Goal: Task Accomplishment & Management: Manage account settings

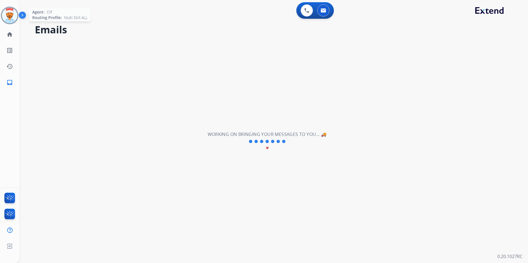
click at [8, 18] on img at bounding box center [9, 15] width 15 height 15
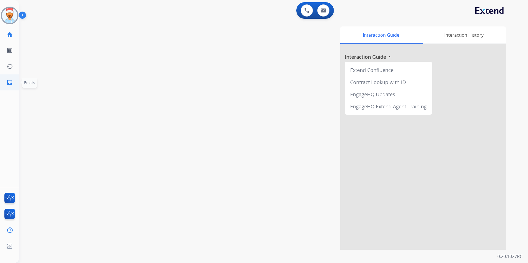
click at [10, 86] on mat-icon "inbox" at bounding box center [9, 82] width 7 height 7
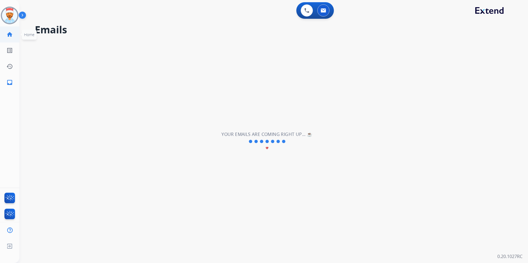
click at [7, 35] on mat-icon "home" at bounding box center [9, 34] width 7 height 7
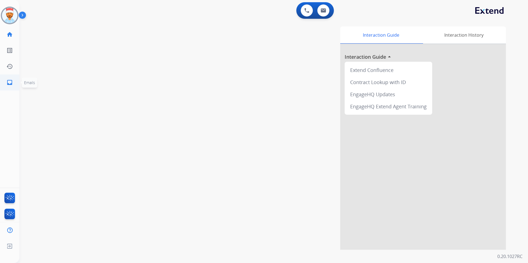
click at [10, 81] on mat-icon "inbox" at bounding box center [9, 82] width 7 height 7
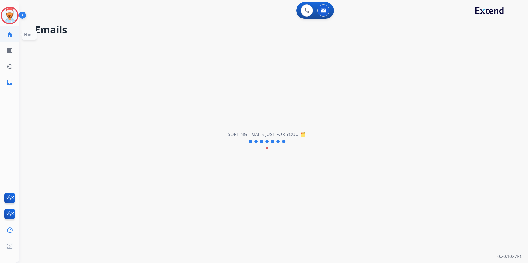
click at [10, 37] on mat-icon "home" at bounding box center [9, 34] width 7 height 7
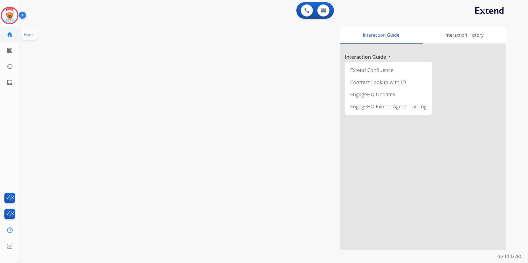
click at [12, 33] on mat-icon "home" at bounding box center [9, 34] width 7 height 7
click at [10, 84] on mat-icon "inbox" at bounding box center [9, 82] width 7 height 7
select select "**********"
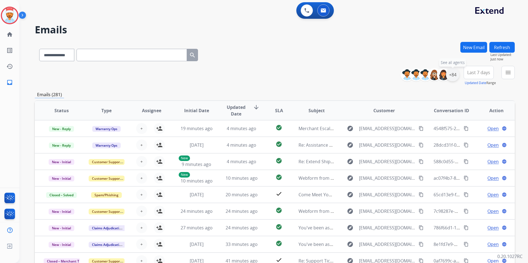
click at [454, 76] on div "+84" at bounding box center [452, 74] width 13 height 13
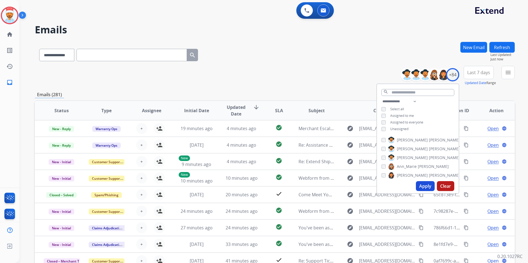
click at [427, 187] on button "Apply" at bounding box center [425, 186] width 19 height 10
click at [427, 185] on button "Apply" at bounding box center [425, 186] width 19 height 10
drag, startPoint x: 480, startPoint y: 84, endPoint x: 481, endPoint y: 88, distance: 4.1
click at [481, 87] on div "**********" at bounding box center [275, 178] width 480 height 272
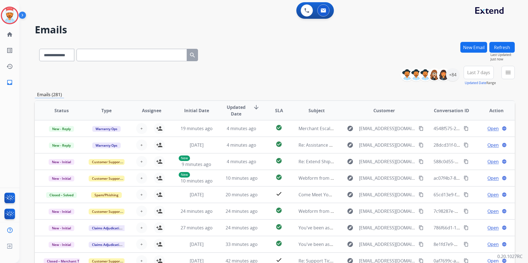
click at [482, 78] on button "Last 7 days" at bounding box center [478, 72] width 30 height 13
click at [473, 139] on div "Last 90 days" at bounding box center [477, 140] width 30 height 8
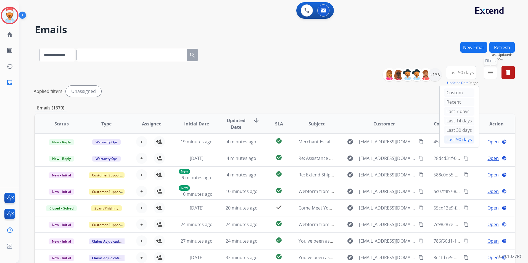
click at [489, 74] on mat-icon "menu" at bounding box center [490, 72] width 7 height 7
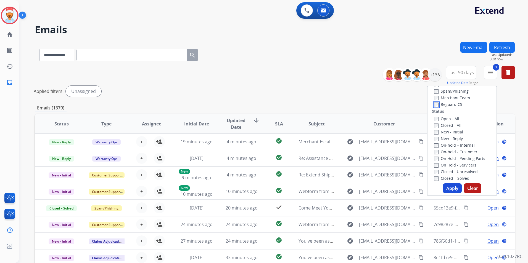
scroll to position [55, 0]
click at [447, 189] on button "Apply" at bounding box center [452, 189] width 19 height 10
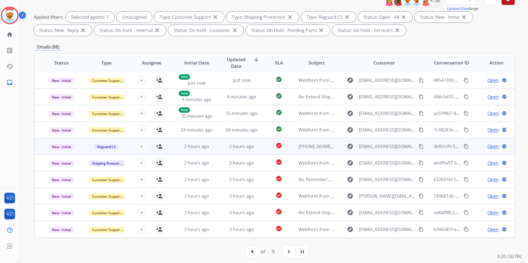
scroll to position [77, 0]
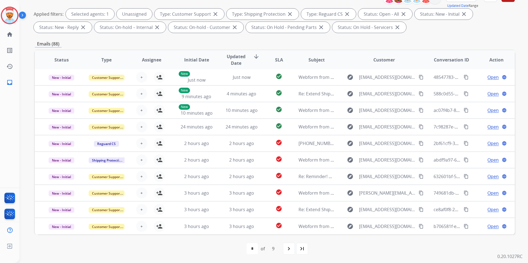
click at [244, 55] on span "Updated Date" at bounding box center [236, 59] width 25 height 13
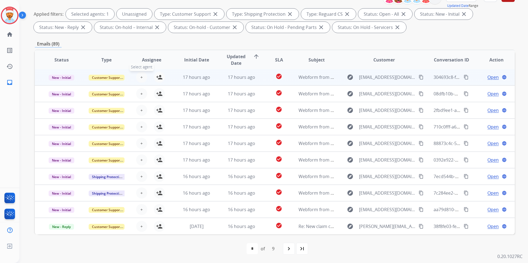
click at [144, 77] on button "+ Select agent" at bounding box center [141, 77] width 11 height 11
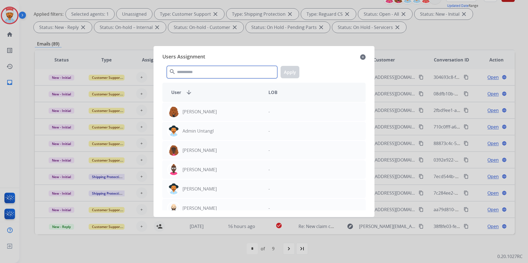
click at [202, 72] on input "text" at bounding box center [222, 72] width 110 height 12
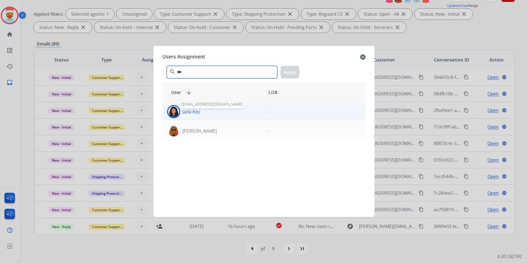
type input "***"
drag, startPoint x: 195, startPoint y: 113, endPoint x: 205, endPoint y: 110, distance: 9.7
click at [195, 112] on p "Jada Key" at bounding box center [190, 111] width 17 height 7
click at [289, 69] on button "Apply" at bounding box center [289, 72] width 19 height 12
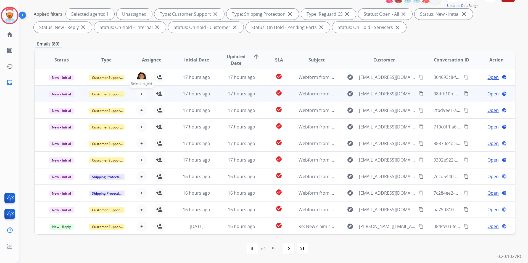
click at [140, 92] on span "+" at bounding box center [141, 94] width 2 height 7
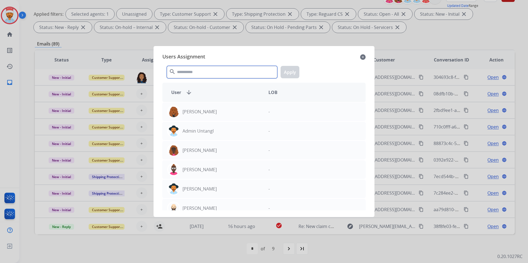
click at [188, 75] on input "text" at bounding box center [222, 72] width 110 height 12
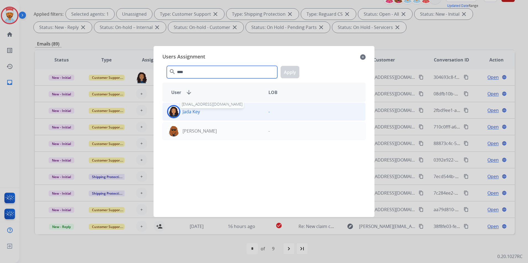
type input "****"
click at [195, 112] on p "Jada Key" at bounding box center [190, 111] width 17 height 7
click at [287, 69] on button "Apply" at bounding box center [289, 72] width 19 height 12
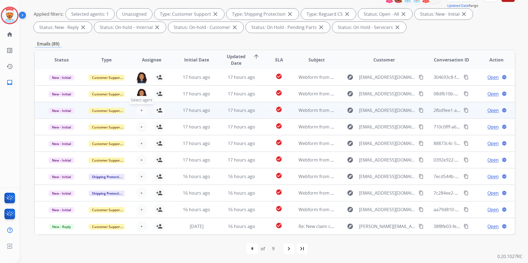
click at [142, 110] on span "+" at bounding box center [141, 110] width 2 height 7
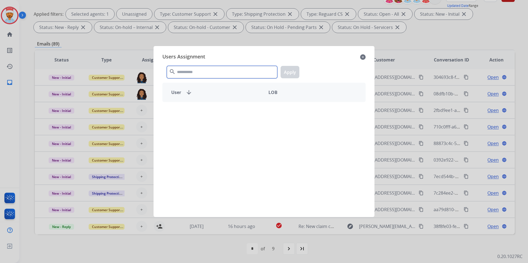
click at [194, 72] on input "text" at bounding box center [222, 72] width 110 height 12
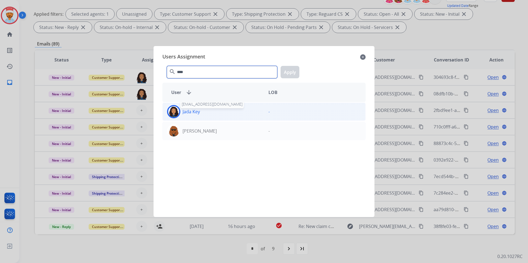
type input "****"
click at [191, 110] on p "Jada Key" at bounding box center [190, 111] width 17 height 7
click at [292, 70] on button "Apply" at bounding box center [289, 72] width 19 height 12
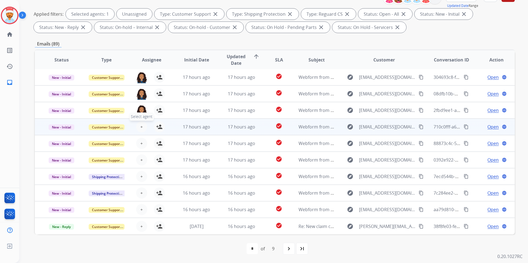
click at [142, 127] on span "+" at bounding box center [141, 127] width 2 height 7
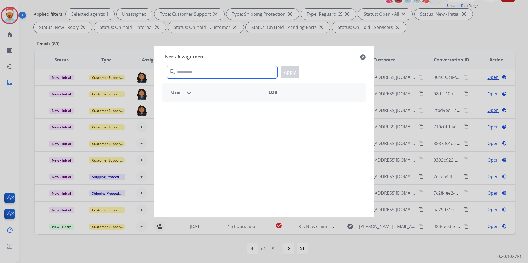
click at [203, 66] on div "search Apply" at bounding box center [263, 71] width 203 height 19
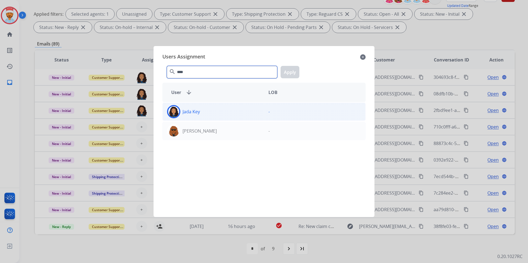
type input "****"
click at [206, 110] on div "Jada Key" at bounding box center [213, 111] width 101 height 13
click at [286, 73] on button "Apply" at bounding box center [289, 72] width 19 height 12
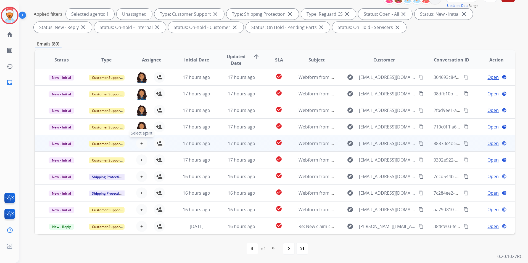
click at [141, 145] on span "+" at bounding box center [141, 143] width 2 height 7
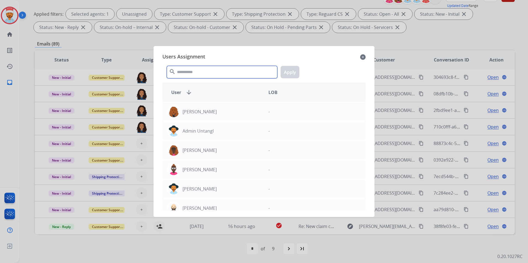
click at [205, 69] on input "text" at bounding box center [222, 72] width 110 height 12
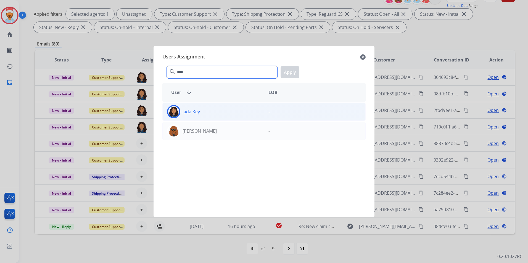
type input "****"
click at [196, 108] on div "Jada Key" at bounding box center [213, 111] width 101 height 13
drag, startPoint x: 289, startPoint y: 69, endPoint x: 285, endPoint y: 73, distance: 5.7
click at [289, 69] on button "Apply" at bounding box center [289, 72] width 19 height 12
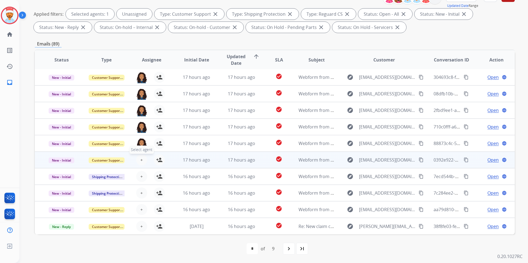
click at [139, 159] on button "+ Select agent" at bounding box center [141, 160] width 11 height 11
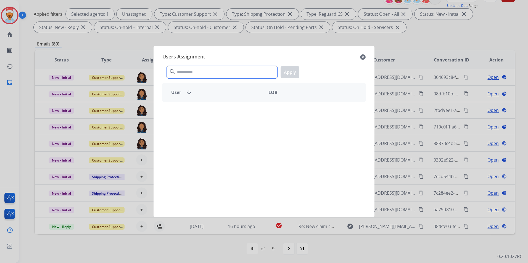
click at [192, 72] on input "text" at bounding box center [222, 72] width 110 height 12
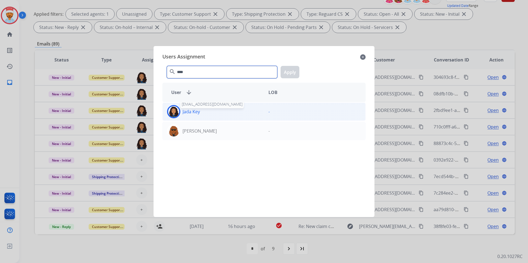
type input "****"
click at [185, 112] on p "Jada Key" at bounding box center [190, 111] width 17 height 7
drag, startPoint x: 286, startPoint y: 74, endPoint x: 293, endPoint y: 74, distance: 7.2
click at [286, 73] on button "Apply" at bounding box center [289, 72] width 19 height 12
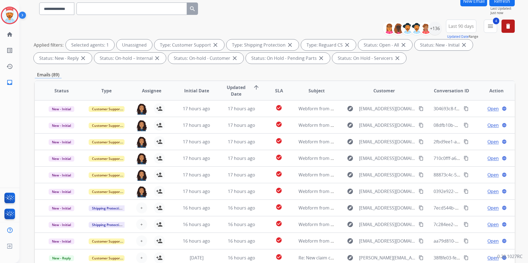
scroll to position [0, 0]
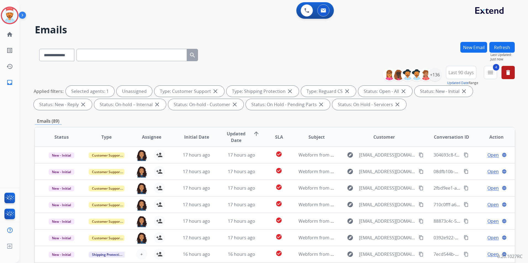
drag, startPoint x: 497, startPoint y: 47, endPoint x: 440, endPoint y: 98, distance: 76.4
click at [497, 47] on button "Refresh" at bounding box center [501, 47] width 25 height 11
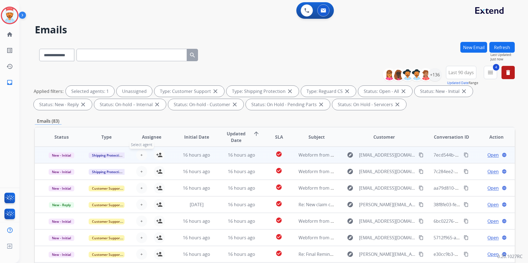
click at [145, 157] on button "+ Select agent" at bounding box center [141, 155] width 11 height 11
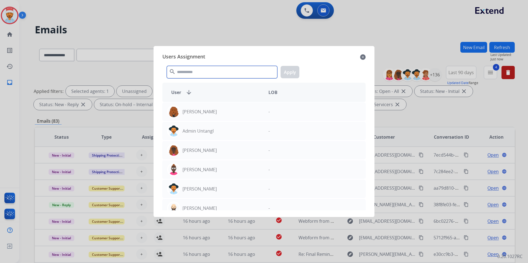
click at [202, 73] on input "text" at bounding box center [222, 72] width 110 height 12
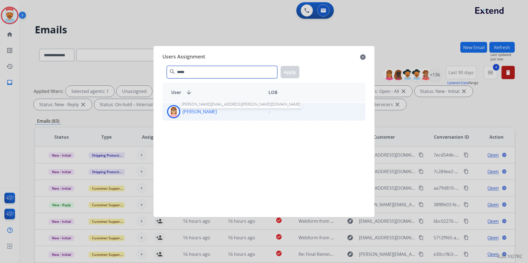
type input "*****"
click at [187, 112] on p "[PERSON_NAME]" at bounding box center [199, 111] width 34 height 7
click at [290, 75] on button "Apply" at bounding box center [289, 72] width 19 height 12
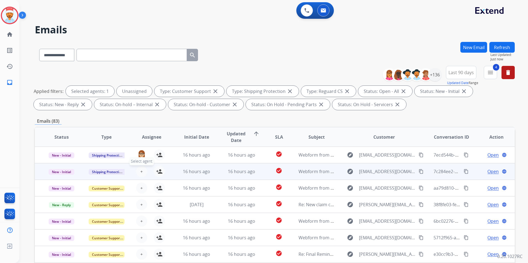
click at [141, 168] on span "+" at bounding box center [141, 171] width 2 height 7
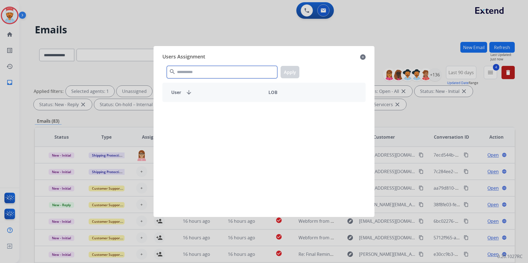
click at [195, 68] on input "text" at bounding box center [222, 72] width 110 height 12
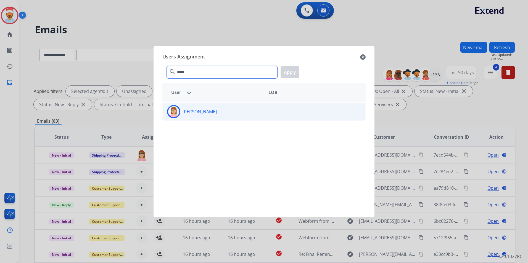
type input "*****"
click at [206, 116] on div "[PERSON_NAME]" at bounding box center [213, 111] width 101 height 13
click at [284, 75] on button "Apply" at bounding box center [289, 72] width 19 height 12
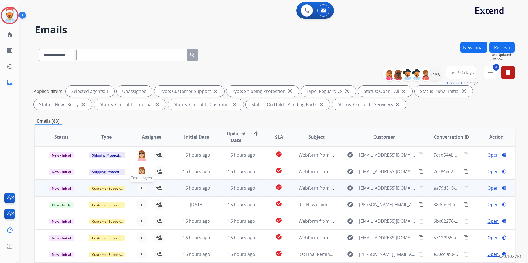
click at [138, 188] on button "+ Select agent" at bounding box center [141, 188] width 11 height 11
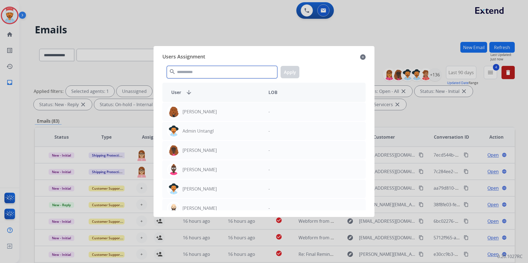
click at [197, 71] on input "text" at bounding box center [222, 72] width 110 height 12
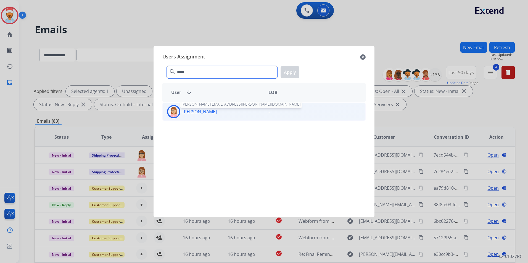
type input "*****"
click at [184, 114] on p "[PERSON_NAME]" at bounding box center [199, 111] width 34 height 7
click at [288, 74] on button "Apply" at bounding box center [289, 72] width 19 height 12
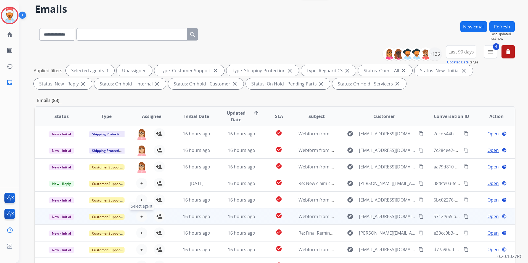
scroll to position [55, 0]
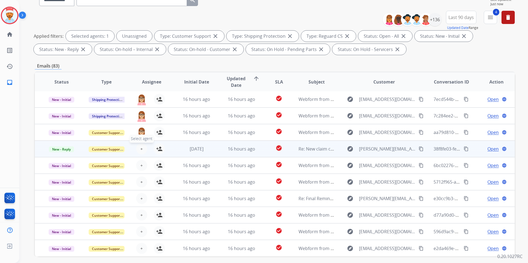
click at [141, 149] on span "+" at bounding box center [141, 149] width 2 height 7
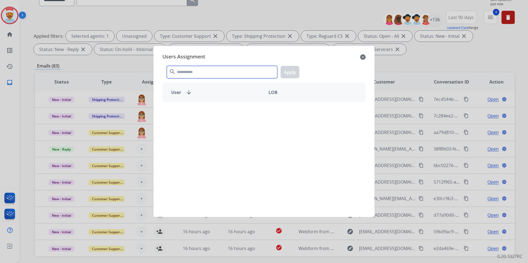
click at [187, 73] on input "text" at bounding box center [222, 72] width 110 height 12
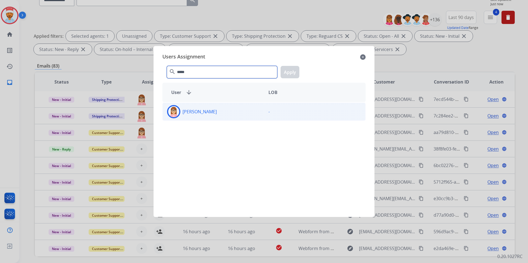
type input "*****"
click at [192, 117] on div "[PERSON_NAME]" at bounding box center [213, 111] width 101 height 13
click at [284, 73] on button "Apply" at bounding box center [289, 72] width 19 height 12
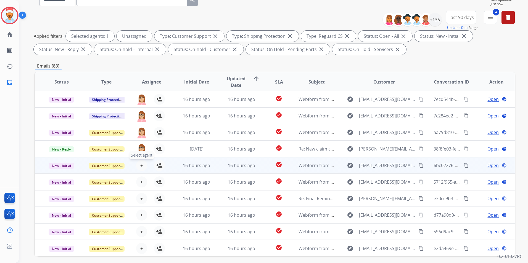
click at [137, 166] on button "+ Select agent" at bounding box center [141, 165] width 11 height 11
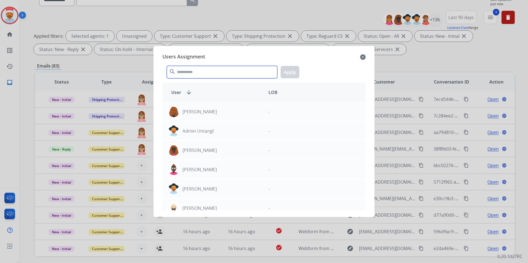
click at [195, 71] on input "text" at bounding box center [222, 72] width 110 height 12
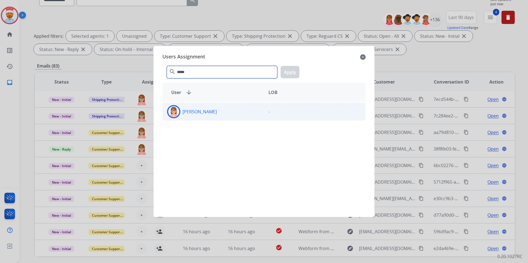
type input "*****"
click at [190, 114] on p "[PERSON_NAME]" at bounding box center [199, 111] width 34 height 7
click at [291, 71] on button "Apply" at bounding box center [289, 72] width 19 height 12
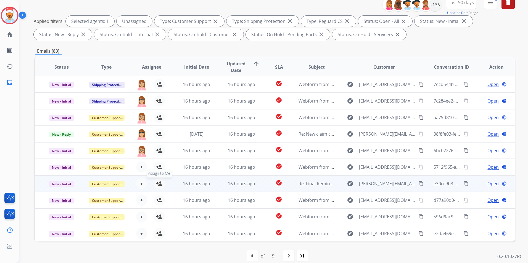
scroll to position [77, 0]
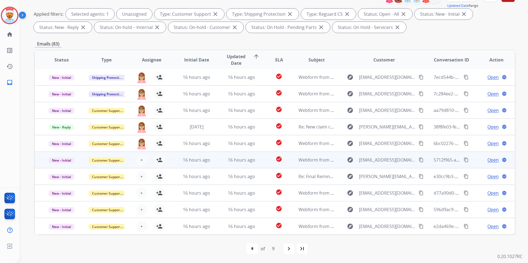
click at [145, 164] on div "+ Select agent person_add Assign to Me" at bounding box center [146, 160] width 35 height 11
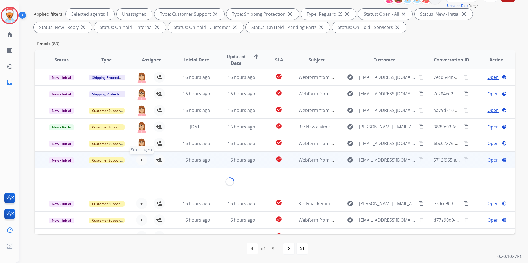
click at [142, 163] on button "+ Select agent" at bounding box center [141, 160] width 11 height 11
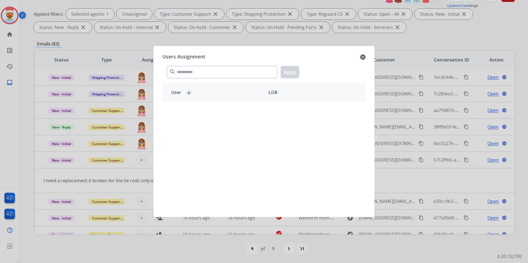
scroll to position [25, 0]
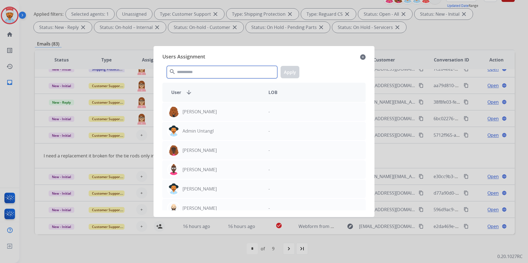
click at [209, 75] on input "text" at bounding box center [222, 72] width 110 height 12
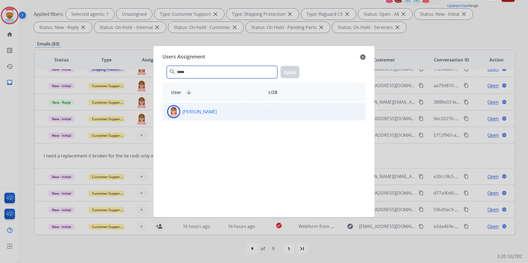
type input "*****"
click at [195, 118] on div "[PERSON_NAME]" at bounding box center [213, 111] width 101 height 13
click at [289, 71] on button "Apply" at bounding box center [289, 72] width 19 height 12
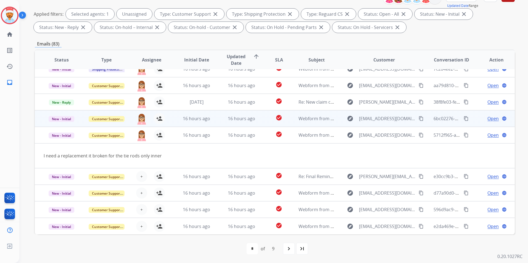
drag, startPoint x: 170, startPoint y: 137, endPoint x: 173, endPoint y: 141, distance: 5.1
click at [170, 137] on td "16 hours ago" at bounding box center [192, 135] width 45 height 17
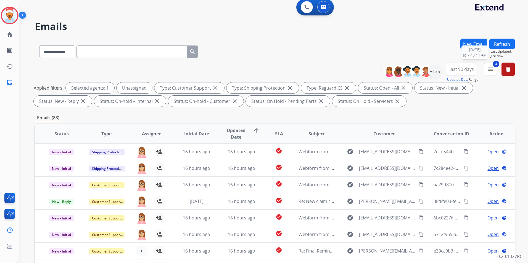
scroll to position [0, 0]
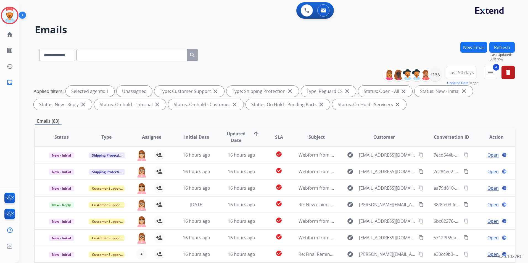
click at [509, 44] on button "Refresh" at bounding box center [501, 47] width 25 height 11
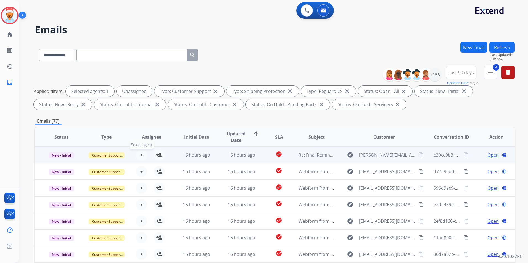
click at [139, 157] on button "+ Select agent" at bounding box center [141, 155] width 11 height 11
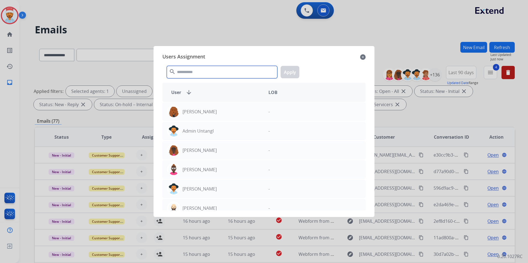
click at [199, 76] on input "text" at bounding box center [222, 72] width 110 height 12
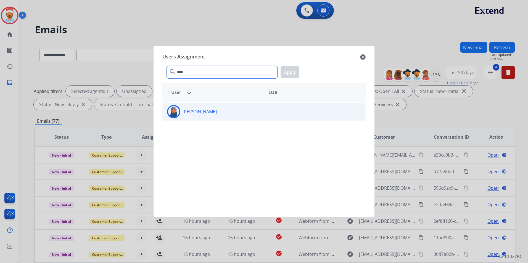
type input "****"
click at [215, 114] on p "[PERSON_NAME]" at bounding box center [199, 111] width 34 height 7
click at [292, 73] on button "Apply" at bounding box center [289, 72] width 19 height 12
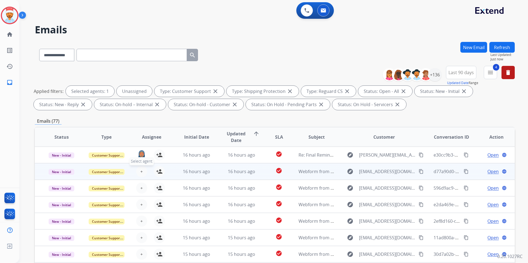
click at [140, 171] on span "+" at bounding box center [141, 171] width 2 height 7
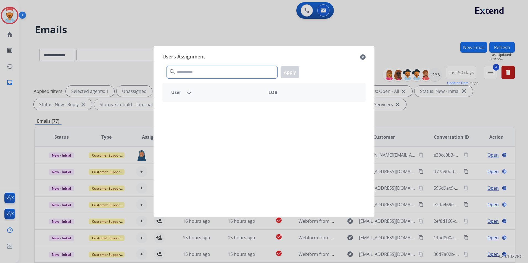
click at [203, 75] on input "text" at bounding box center [222, 72] width 110 height 12
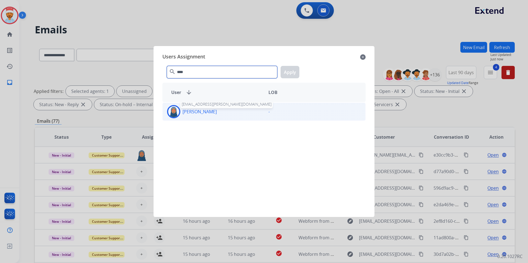
type input "****"
click at [195, 110] on p "[PERSON_NAME]" at bounding box center [199, 111] width 34 height 7
click at [296, 75] on button "Apply" at bounding box center [289, 72] width 19 height 12
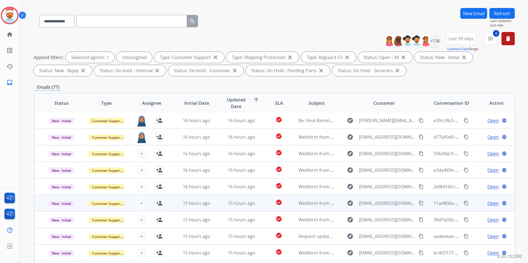
scroll to position [55, 0]
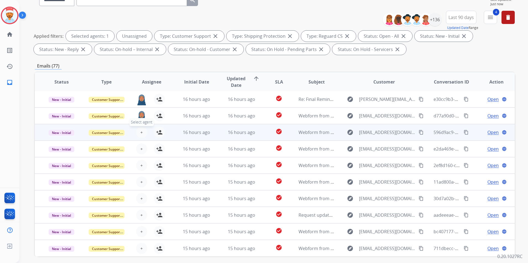
click at [142, 133] on button "+ Select agent" at bounding box center [141, 132] width 11 height 11
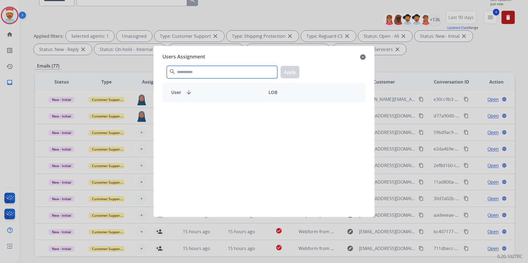
click at [187, 70] on input "text" at bounding box center [222, 72] width 110 height 12
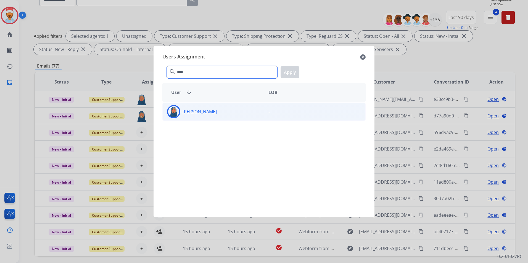
type input "****"
click at [197, 111] on p "[PERSON_NAME]" at bounding box center [199, 111] width 34 height 7
click at [293, 71] on button "Apply" at bounding box center [289, 72] width 19 height 12
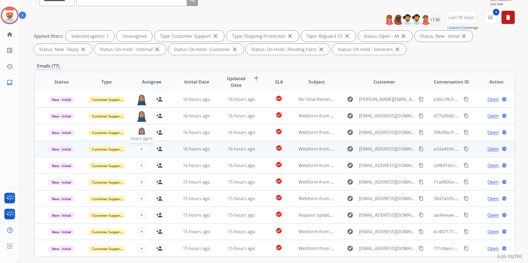
click at [141, 150] on span "+" at bounding box center [141, 149] width 2 height 7
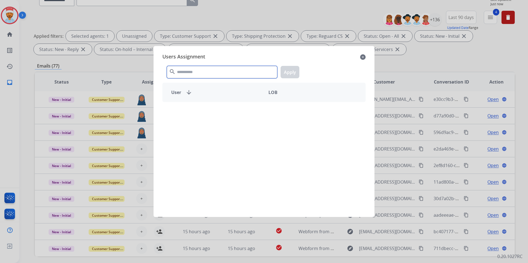
click at [201, 74] on input "text" at bounding box center [222, 72] width 110 height 12
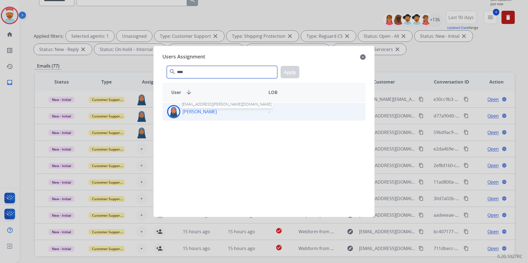
type input "****"
click at [210, 113] on p "[PERSON_NAME]" at bounding box center [199, 111] width 34 height 7
click at [285, 72] on button "Apply" at bounding box center [289, 72] width 19 height 12
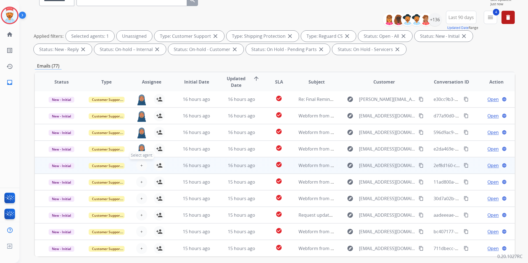
click at [139, 168] on button "+ Select agent" at bounding box center [141, 165] width 11 height 11
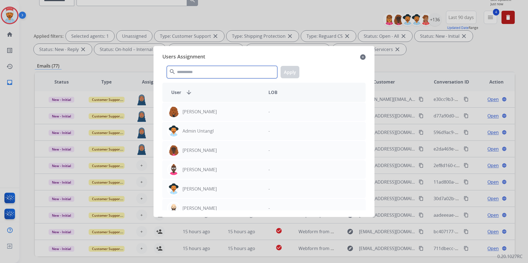
click at [196, 74] on input "text" at bounding box center [222, 72] width 110 height 12
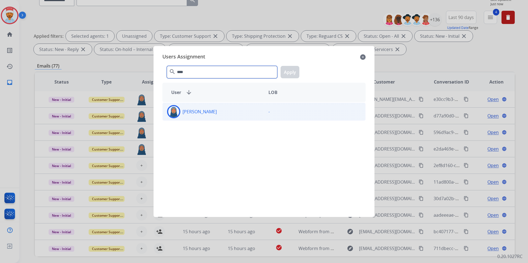
type input "****"
click at [194, 108] on p "[PERSON_NAME]" at bounding box center [199, 111] width 34 height 7
click at [289, 73] on button "Apply" at bounding box center [289, 72] width 19 height 12
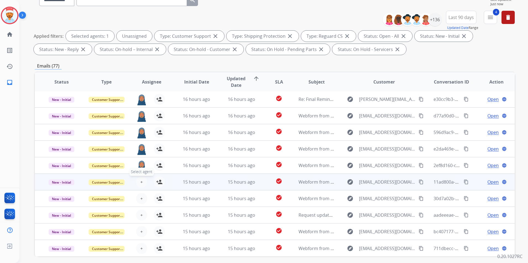
click at [140, 178] on button "+ Select agent" at bounding box center [141, 182] width 11 height 11
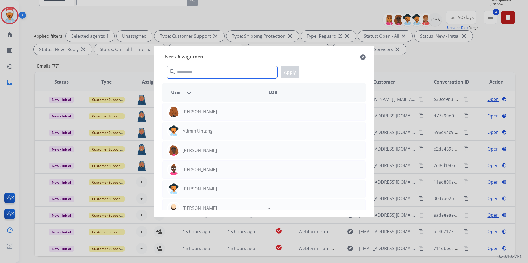
click at [202, 75] on input "text" at bounding box center [222, 72] width 110 height 12
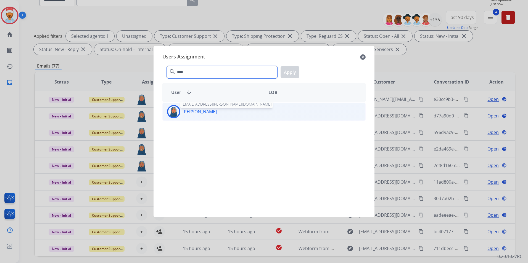
type input "****"
click at [203, 112] on p "[PERSON_NAME]" at bounding box center [199, 111] width 34 height 7
click at [290, 72] on button "Apply" at bounding box center [289, 72] width 19 height 12
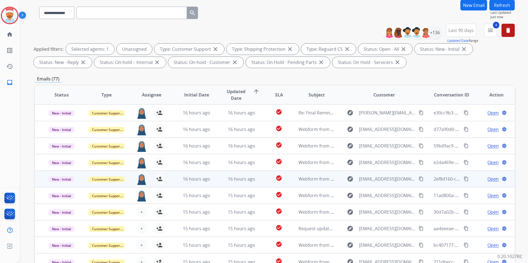
scroll to position [22, 0]
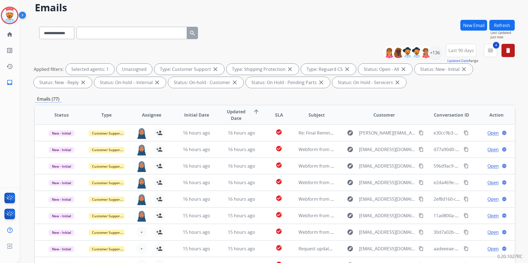
click at [510, 22] on button "Refresh" at bounding box center [501, 25] width 25 height 11
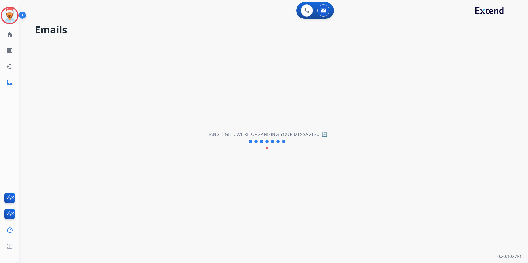
scroll to position [0, 0]
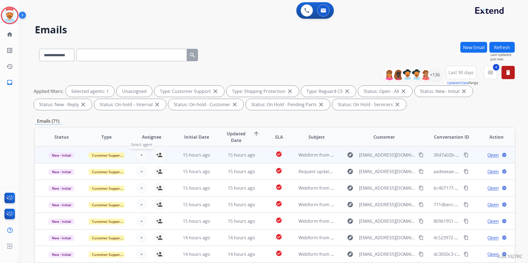
click at [141, 156] on span "+" at bounding box center [141, 155] width 2 height 7
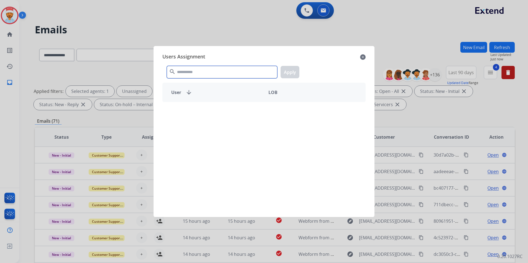
click at [238, 73] on input "text" at bounding box center [222, 72] width 110 height 12
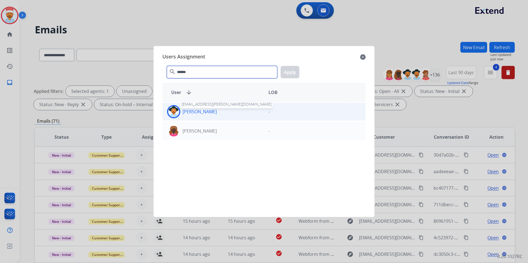
type input "******"
click at [197, 113] on p "[PERSON_NAME]" at bounding box center [199, 111] width 34 height 7
click at [289, 71] on button "Apply" at bounding box center [289, 72] width 19 height 12
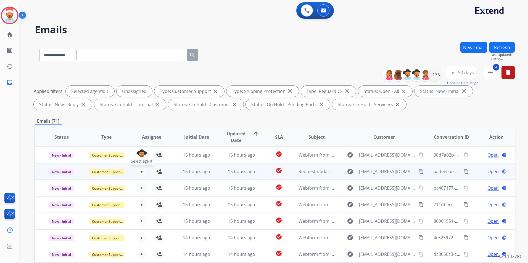
click at [138, 171] on button "+ Select agent" at bounding box center [141, 171] width 11 height 11
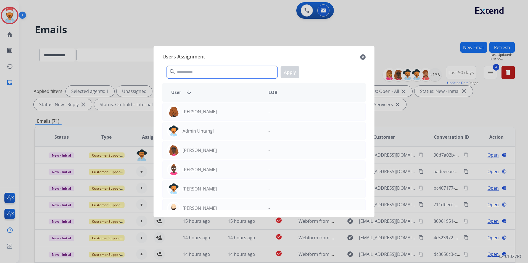
click at [192, 72] on input "text" at bounding box center [222, 72] width 110 height 12
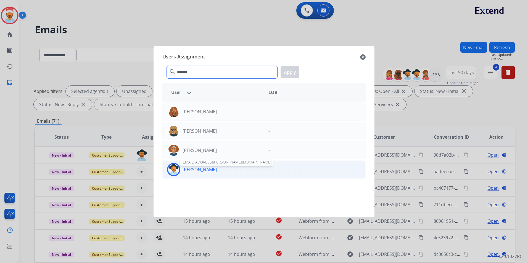
type input "*******"
click at [205, 171] on p "[PERSON_NAME]" at bounding box center [199, 169] width 34 height 7
click at [287, 69] on button "Apply" at bounding box center [289, 72] width 19 height 12
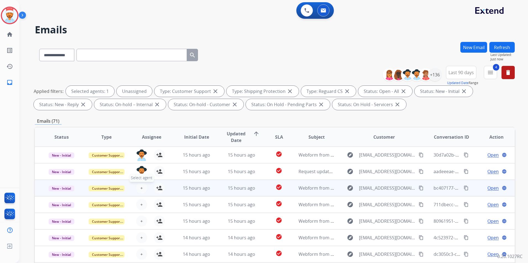
click at [143, 189] on button "+ Select agent" at bounding box center [141, 188] width 11 height 11
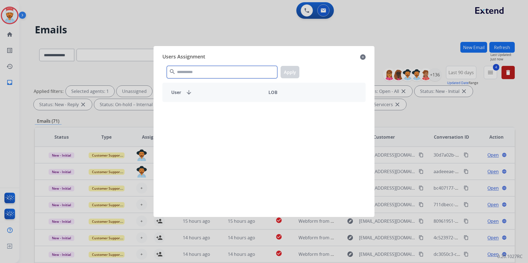
click at [200, 73] on input "text" at bounding box center [222, 72] width 110 height 12
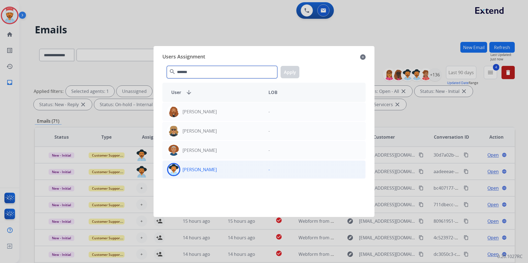
type input "*******"
click at [203, 172] on p "[PERSON_NAME]" at bounding box center [199, 169] width 34 height 7
drag, startPoint x: 288, startPoint y: 68, endPoint x: 284, endPoint y: 88, distance: 20.8
click at [289, 68] on button "Apply" at bounding box center [289, 72] width 19 height 12
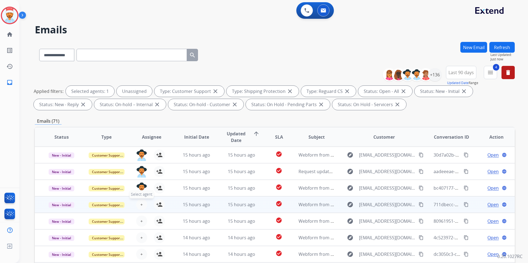
click at [139, 201] on button "+ Select agent" at bounding box center [141, 204] width 11 height 11
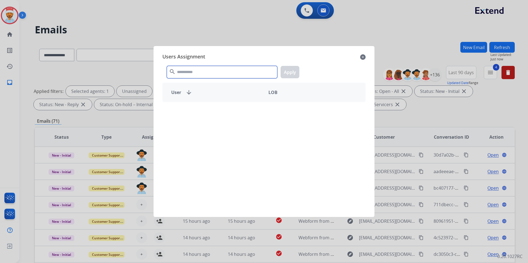
click at [199, 73] on input "text" at bounding box center [222, 72] width 110 height 12
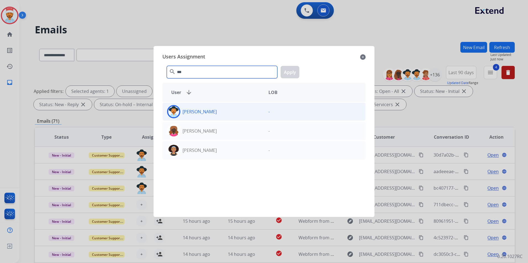
type input "***"
click at [209, 116] on div "[PERSON_NAME]" at bounding box center [213, 111] width 101 height 13
click at [299, 68] on div "*** search Apply" at bounding box center [263, 71] width 203 height 19
drag, startPoint x: 291, startPoint y: 71, endPoint x: 288, endPoint y: 76, distance: 5.7
click at [291, 72] on button "Apply" at bounding box center [289, 72] width 19 height 12
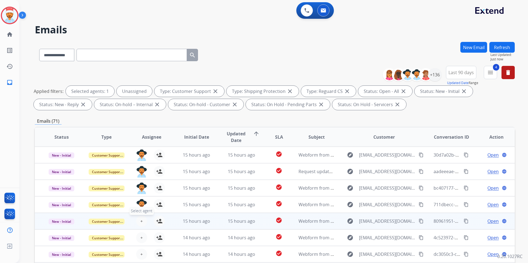
click at [137, 224] on button "+ Select agent" at bounding box center [141, 221] width 11 height 11
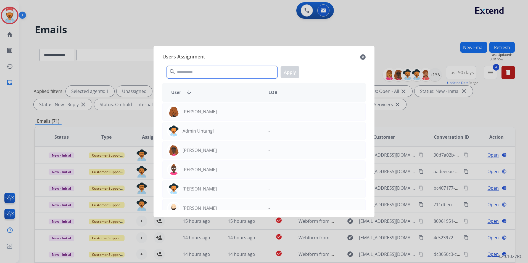
click at [191, 78] on input "text" at bounding box center [222, 72] width 110 height 12
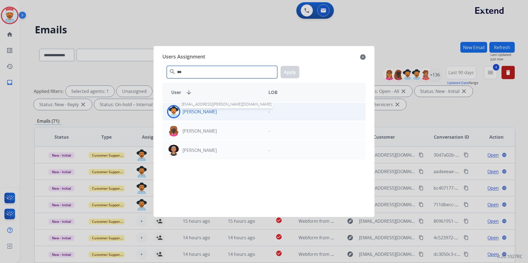
type input "***"
click at [208, 113] on p "[PERSON_NAME]" at bounding box center [199, 111] width 34 height 7
click at [287, 75] on button "Apply" at bounding box center [289, 72] width 19 height 12
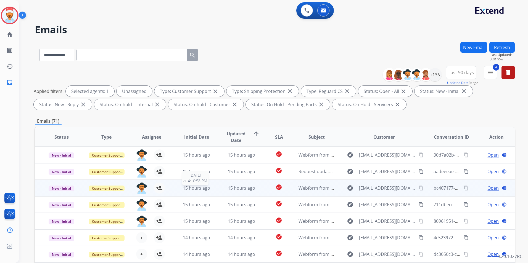
scroll to position [1, 0]
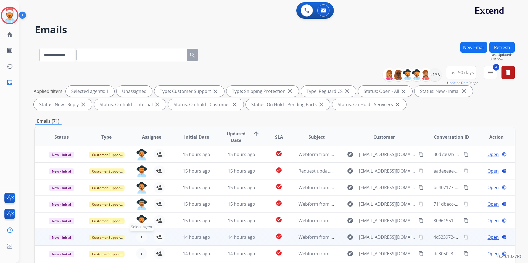
click at [141, 235] on span "+" at bounding box center [141, 237] width 2 height 7
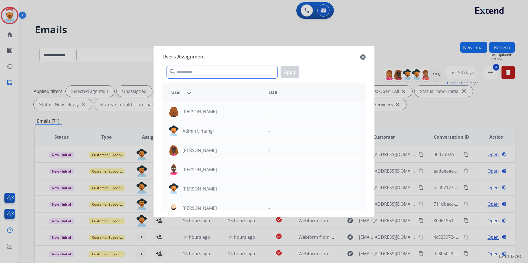
click at [214, 71] on input "text" at bounding box center [222, 72] width 110 height 12
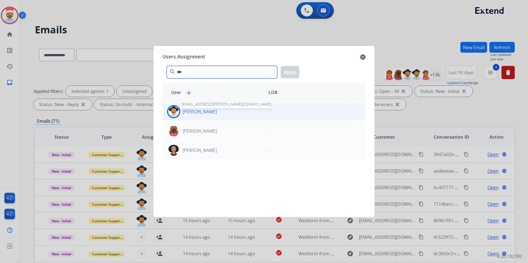
type input "***"
click at [209, 113] on p "[PERSON_NAME]" at bounding box center [199, 111] width 34 height 7
click at [291, 70] on button "Apply" at bounding box center [289, 72] width 19 height 12
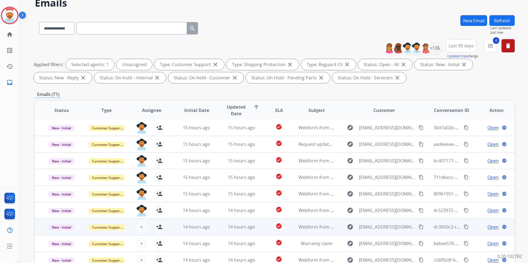
scroll to position [28, 0]
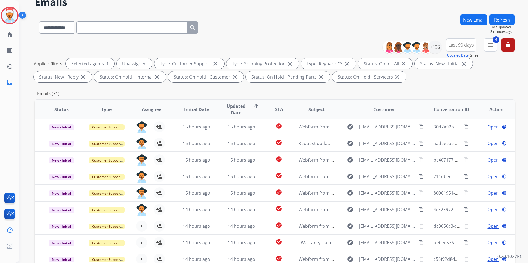
click at [502, 20] on button "Refresh" at bounding box center [501, 19] width 25 height 11
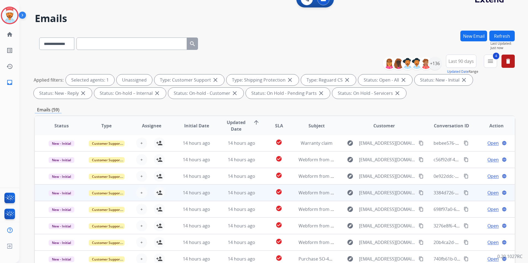
scroll to position [55, 0]
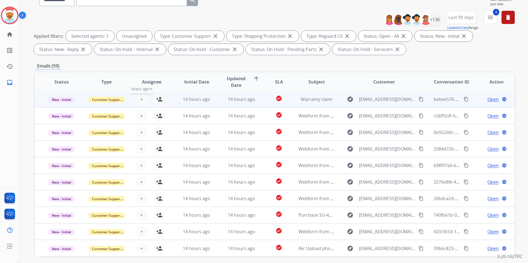
click at [139, 100] on button "+ Select agent" at bounding box center [141, 99] width 11 height 11
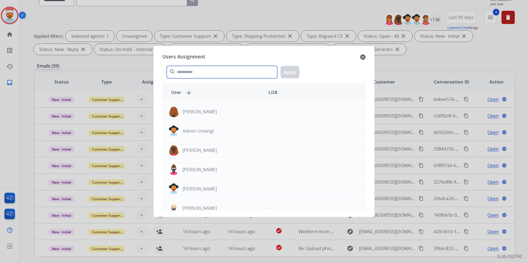
click at [203, 76] on input "text" at bounding box center [222, 72] width 110 height 12
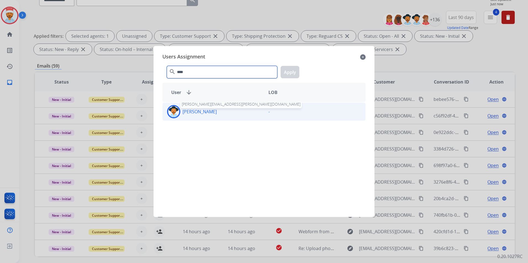
type input "****"
drag, startPoint x: 194, startPoint y: 115, endPoint x: 241, endPoint y: 104, distance: 47.5
click at [195, 115] on p "[PERSON_NAME]" at bounding box center [199, 111] width 34 height 7
click at [290, 71] on button "Apply" at bounding box center [289, 72] width 19 height 12
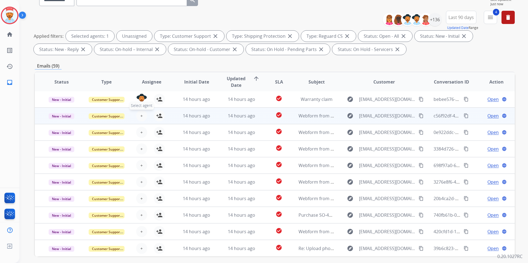
click at [142, 119] on button "+ Select agent" at bounding box center [141, 115] width 11 height 11
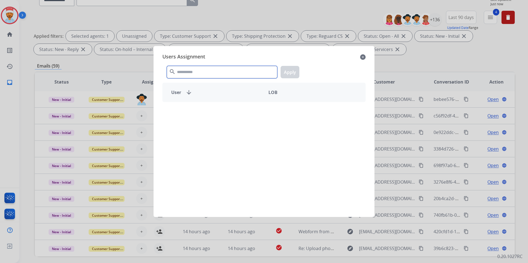
click at [198, 75] on input "text" at bounding box center [222, 72] width 110 height 12
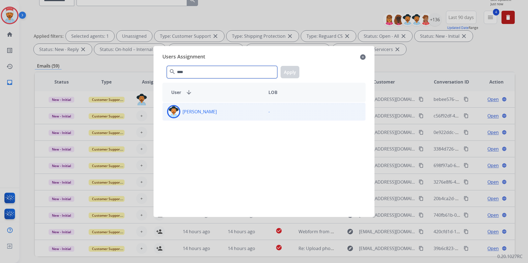
type input "****"
click at [192, 117] on div "[PERSON_NAME]" at bounding box center [213, 111] width 101 height 13
click at [287, 71] on button "Apply" at bounding box center [289, 72] width 19 height 12
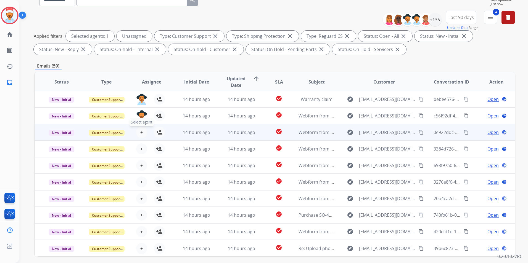
click at [140, 131] on span "+" at bounding box center [141, 132] width 2 height 7
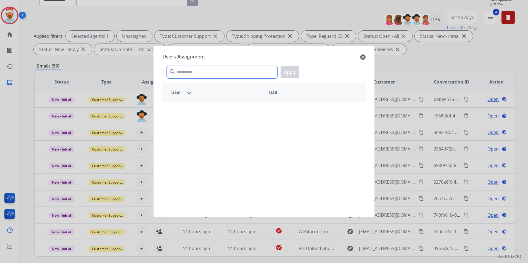
click at [197, 73] on input "text" at bounding box center [222, 72] width 110 height 12
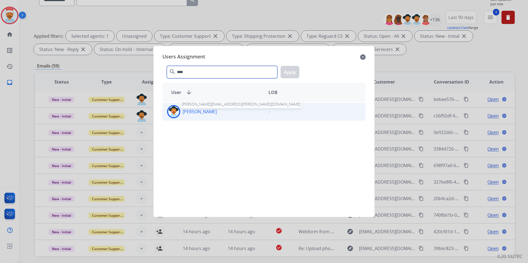
type input "****"
click at [190, 115] on p "[PERSON_NAME]" at bounding box center [199, 111] width 34 height 7
drag, startPoint x: 293, startPoint y: 70, endPoint x: 288, endPoint y: 79, distance: 10.8
click at [294, 70] on button "Apply" at bounding box center [289, 72] width 19 height 12
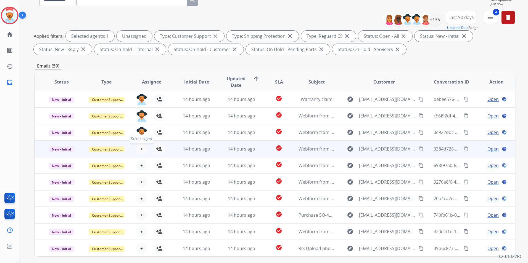
click at [140, 149] on span "+" at bounding box center [141, 149] width 2 height 7
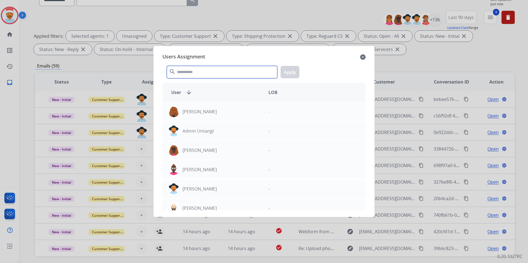
click at [199, 71] on input "text" at bounding box center [222, 72] width 110 height 12
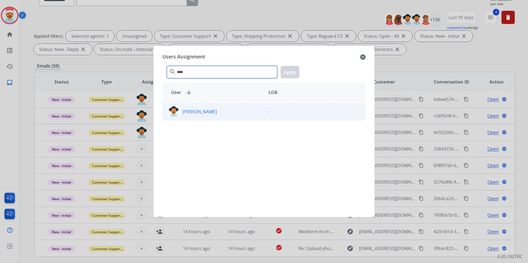
type input "****"
click at [184, 108] on div "[PERSON_NAME]" at bounding box center [213, 111] width 101 height 13
click at [293, 73] on button "Apply" at bounding box center [289, 72] width 19 height 12
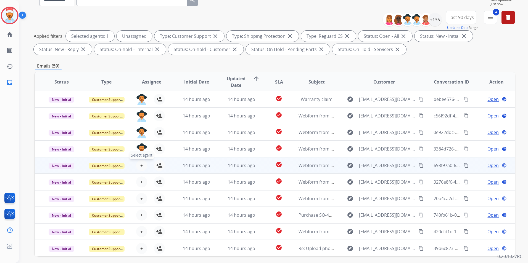
click at [138, 168] on button "+ Select agent" at bounding box center [141, 165] width 11 height 11
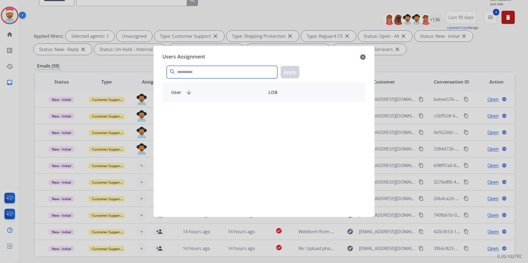
click at [189, 70] on input "text" at bounding box center [222, 72] width 110 height 12
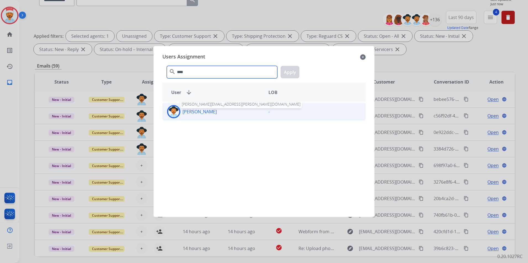
type input "****"
click at [187, 112] on p "[PERSON_NAME]" at bounding box center [199, 111] width 34 height 7
click at [293, 73] on button "Apply" at bounding box center [289, 72] width 19 height 12
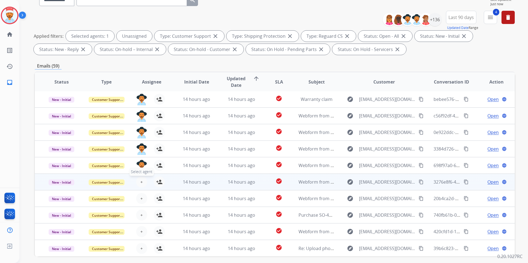
click at [142, 180] on button "+ Select agent" at bounding box center [141, 182] width 11 height 11
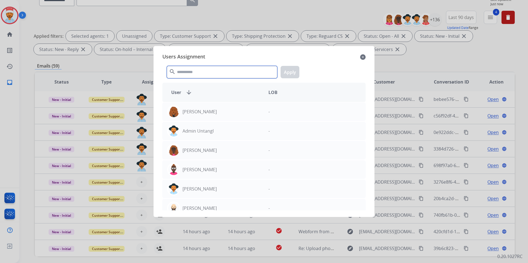
click at [204, 74] on input "text" at bounding box center [222, 72] width 110 height 12
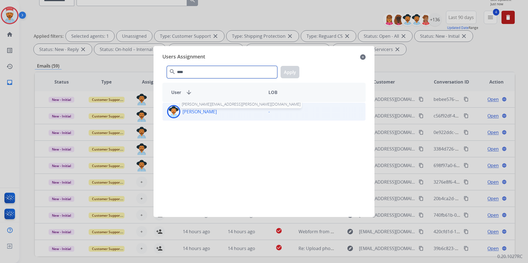
type input "****"
click at [206, 114] on p "[PERSON_NAME]" at bounding box center [199, 111] width 34 height 7
drag, startPoint x: 293, startPoint y: 73, endPoint x: 287, endPoint y: 80, distance: 9.4
click at [293, 73] on button "Apply" at bounding box center [289, 72] width 19 height 12
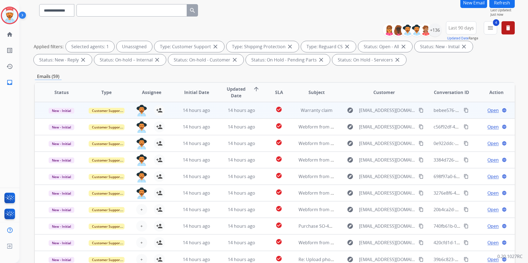
scroll to position [0, 0]
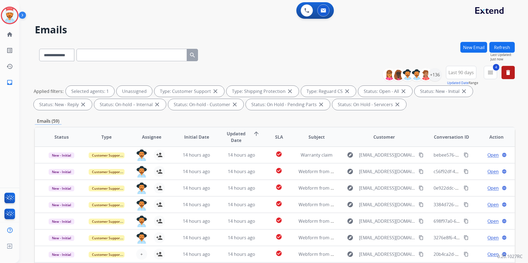
click at [500, 49] on button "Refresh" at bounding box center [501, 47] width 25 height 11
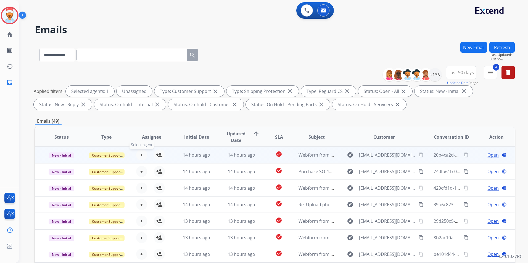
click at [142, 157] on button "+ Select agent" at bounding box center [141, 155] width 11 height 11
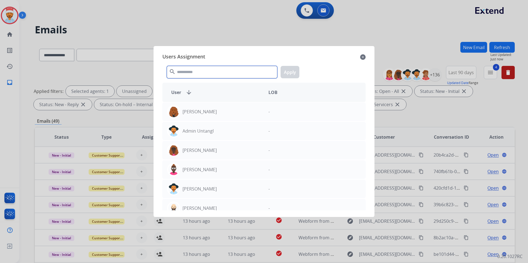
click at [191, 75] on input "text" at bounding box center [222, 72] width 110 height 12
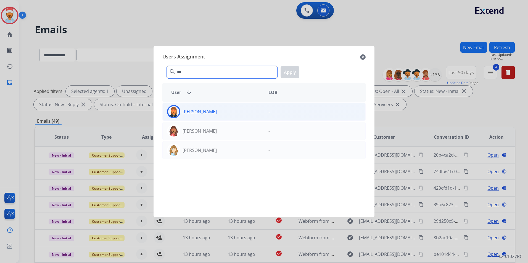
type input "***"
click at [193, 115] on div "[PERSON_NAME]" at bounding box center [213, 111] width 101 height 13
click at [292, 68] on button "Apply" at bounding box center [289, 72] width 19 height 12
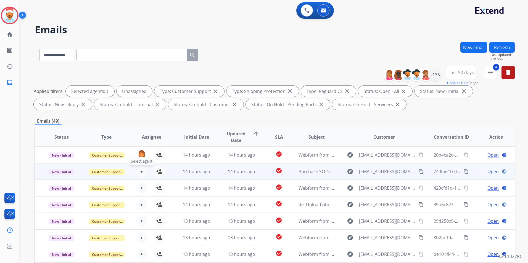
click at [142, 175] on span "+" at bounding box center [141, 171] width 2 height 7
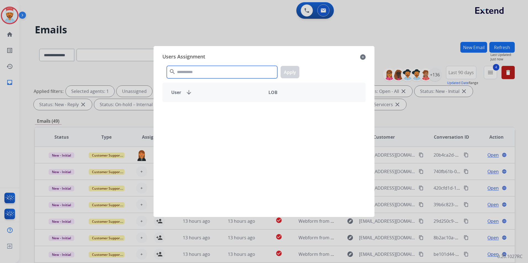
click at [189, 74] on input "text" at bounding box center [222, 72] width 110 height 12
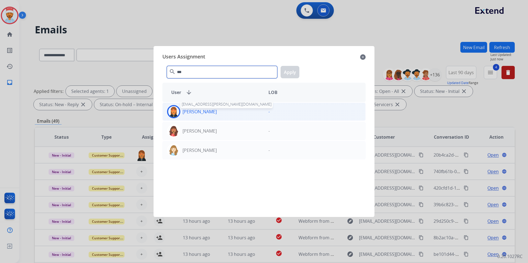
type input "***"
click at [187, 115] on p "[PERSON_NAME]" at bounding box center [199, 111] width 34 height 7
drag, startPoint x: 282, startPoint y: 71, endPoint x: 280, endPoint y: 76, distance: 5.4
click at [283, 71] on button "Apply" at bounding box center [289, 72] width 19 height 12
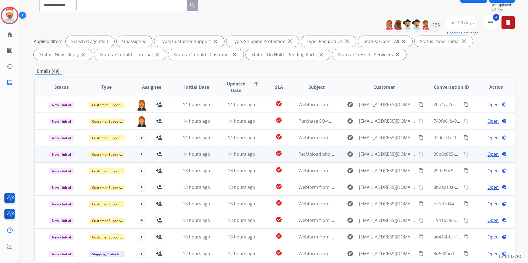
scroll to position [55, 0]
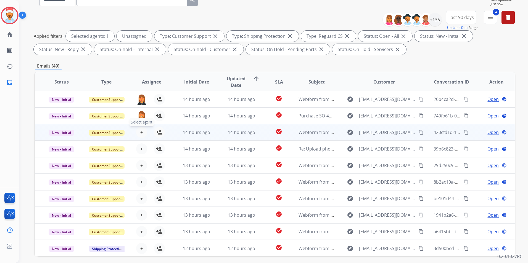
click at [141, 131] on span "+" at bounding box center [141, 132] width 2 height 7
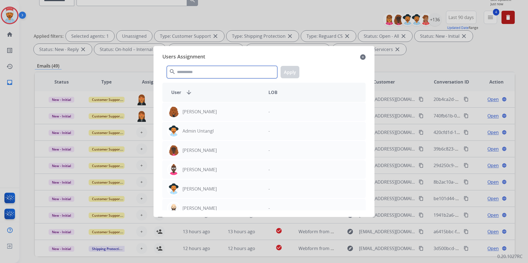
click at [197, 74] on input "text" at bounding box center [222, 72] width 110 height 12
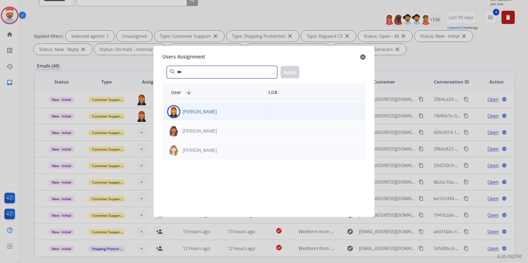
type input "***"
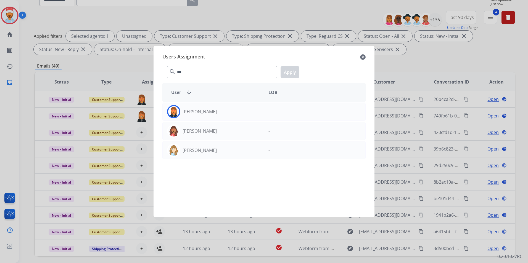
drag, startPoint x: 194, startPoint y: 107, endPoint x: 204, endPoint y: 102, distance: 11.7
click at [194, 107] on div "[PERSON_NAME]" at bounding box center [213, 111] width 101 height 13
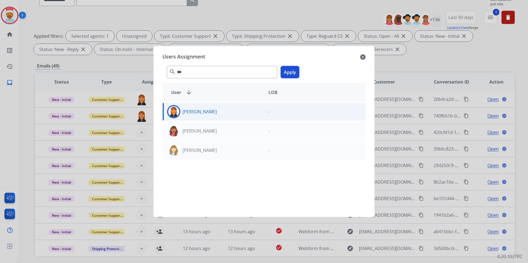
click at [294, 70] on button "Apply" at bounding box center [289, 72] width 19 height 12
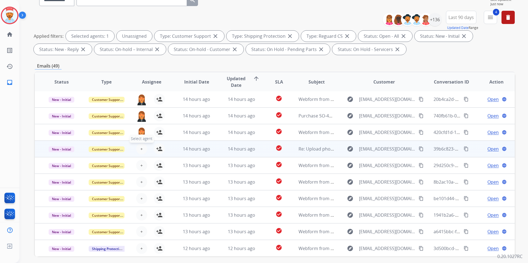
click at [142, 150] on button "+ Select agent" at bounding box center [141, 149] width 11 height 11
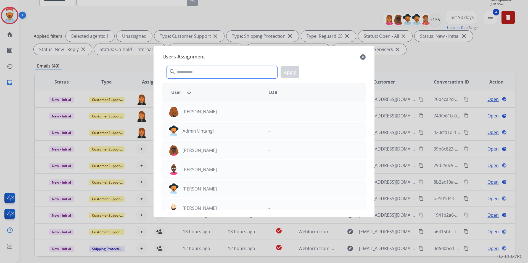
click at [186, 73] on input "text" at bounding box center [222, 72] width 110 height 12
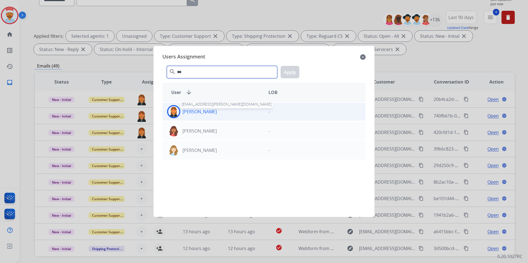
type input "***"
click at [199, 114] on p "[PERSON_NAME]" at bounding box center [199, 111] width 34 height 7
click at [293, 75] on button "Apply" at bounding box center [289, 72] width 19 height 12
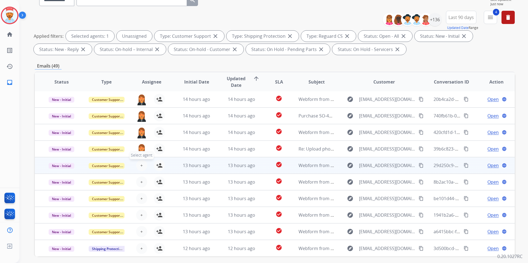
click at [140, 167] on span "+" at bounding box center [141, 165] width 2 height 7
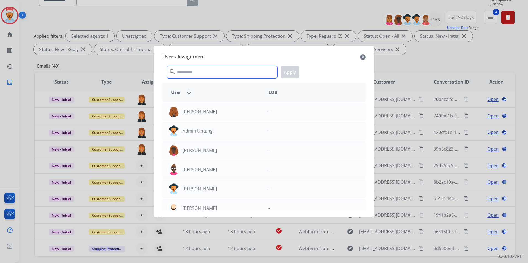
click at [198, 73] on input "text" at bounding box center [222, 72] width 110 height 12
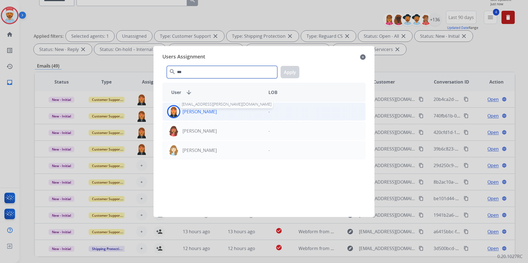
type input "***"
click at [192, 109] on p "[PERSON_NAME]" at bounding box center [199, 111] width 34 height 7
click at [300, 71] on div "*** search Apply" at bounding box center [263, 71] width 203 height 19
click at [293, 73] on button "Apply" at bounding box center [289, 72] width 19 height 12
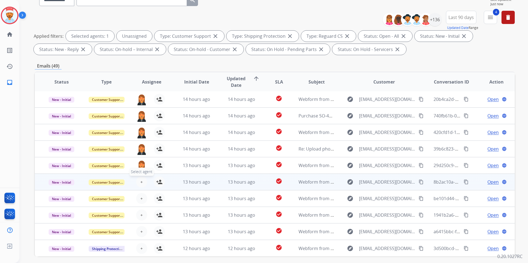
click at [142, 183] on button "+ Select agent" at bounding box center [141, 182] width 11 height 11
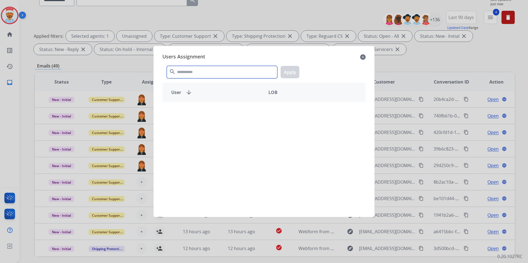
click at [195, 71] on input "text" at bounding box center [222, 72] width 110 height 12
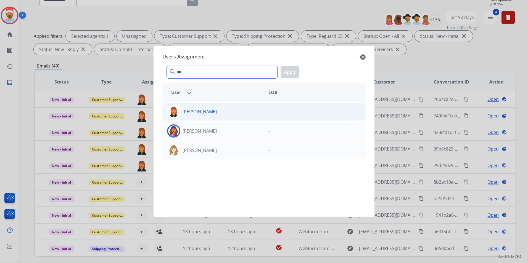
type input "***"
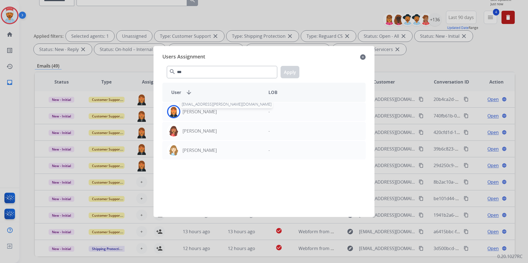
drag, startPoint x: 194, startPoint y: 115, endPoint x: 220, endPoint y: 99, distance: 30.6
click at [194, 114] on p "[PERSON_NAME]" at bounding box center [199, 111] width 34 height 7
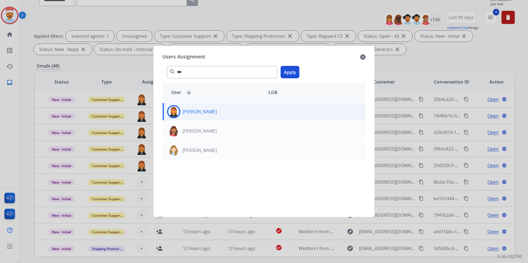
click at [289, 70] on button "Apply" at bounding box center [289, 72] width 19 height 12
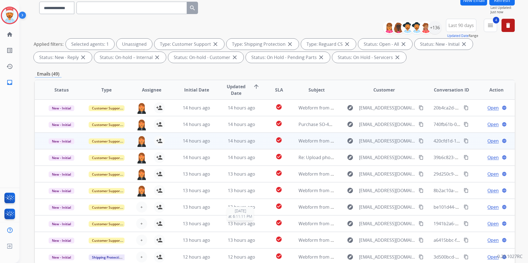
scroll to position [0, 0]
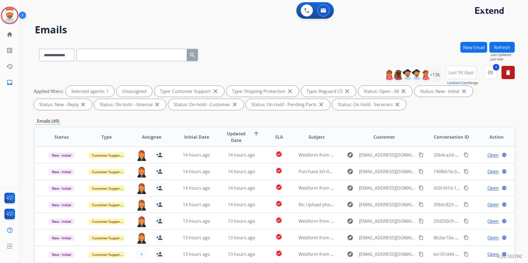
click at [507, 47] on button "Refresh" at bounding box center [501, 47] width 25 height 11
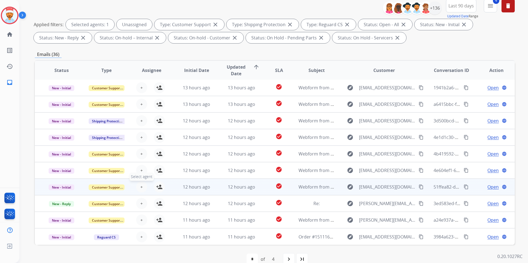
scroll to position [77, 0]
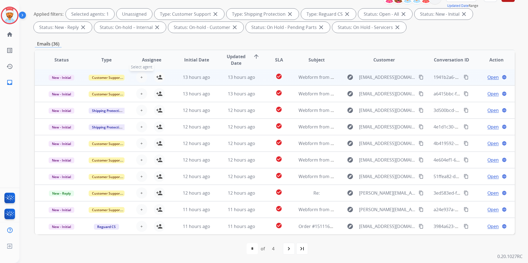
click at [142, 77] on button "+ Select agent" at bounding box center [141, 77] width 11 height 11
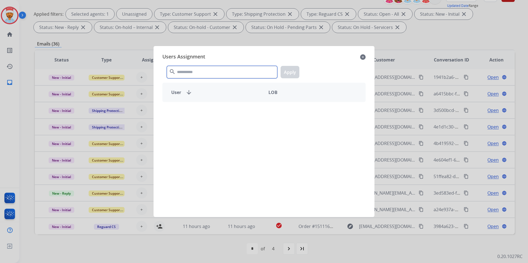
click at [196, 71] on input "text" at bounding box center [222, 72] width 110 height 12
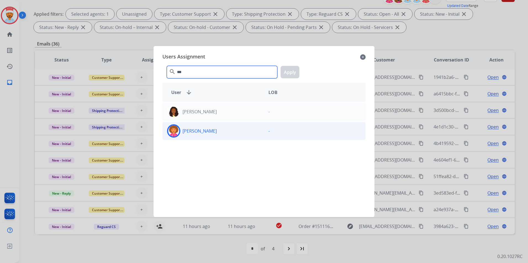
type input "***"
click at [191, 135] on div "[PERSON_NAME]" at bounding box center [213, 130] width 101 height 13
click at [292, 69] on button "Apply" at bounding box center [289, 72] width 19 height 12
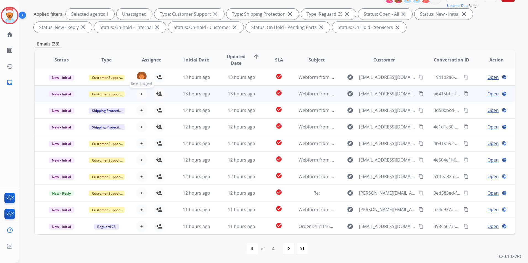
click at [140, 95] on span "+" at bounding box center [141, 94] width 2 height 7
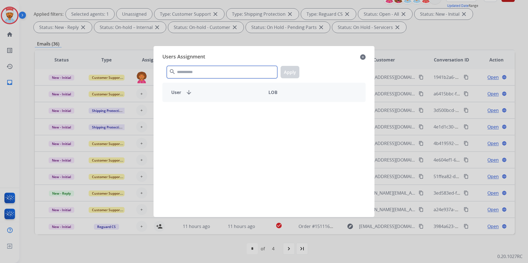
click at [184, 74] on input "text" at bounding box center [222, 72] width 110 height 12
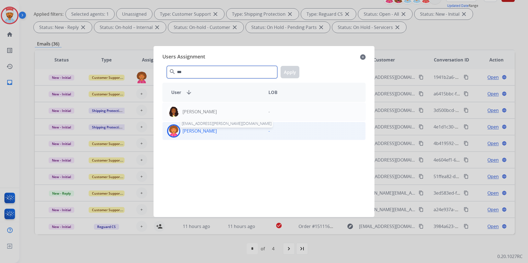
type input "***"
drag, startPoint x: 192, startPoint y: 132, endPoint x: 268, endPoint y: 97, distance: 83.7
click at [193, 131] on p "[PERSON_NAME]" at bounding box center [199, 131] width 34 height 7
click at [290, 70] on button "Apply" at bounding box center [289, 72] width 19 height 12
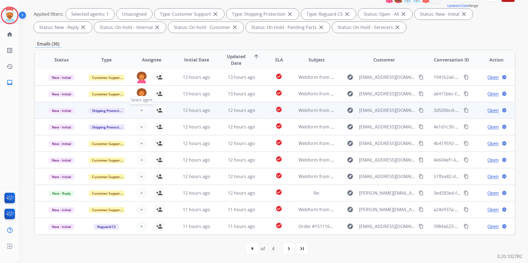
click at [141, 110] on span "+" at bounding box center [141, 110] width 2 height 7
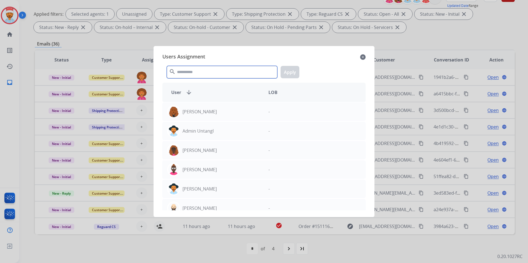
click at [207, 72] on input "text" at bounding box center [222, 72] width 110 height 12
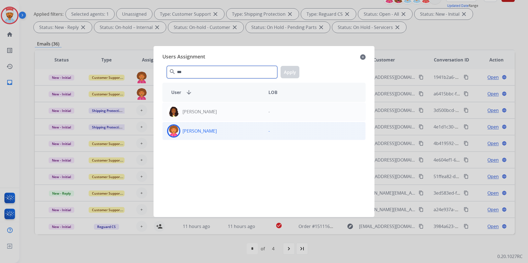
type input "***"
click at [196, 133] on p "[PERSON_NAME]" at bounding box center [199, 131] width 34 height 7
click at [287, 71] on button "Apply" at bounding box center [289, 72] width 19 height 12
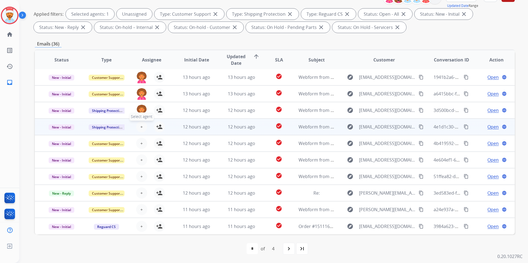
click at [140, 127] on span "+" at bounding box center [141, 127] width 2 height 7
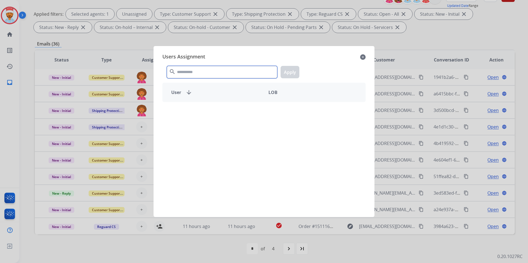
click at [206, 68] on input "text" at bounding box center [222, 72] width 110 height 12
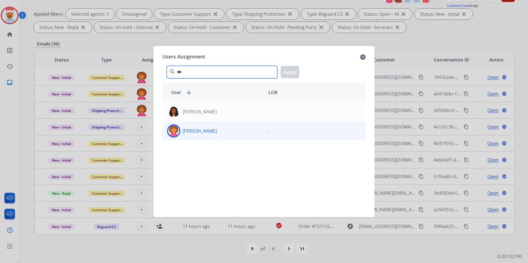
type input "***"
click at [198, 131] on p "[PERSON_NAME]" at bounding box center [199, 131] width 34 height 7
click at [286, 72] on button "Apply" at bounding box center [289, 72] width 19 height 12
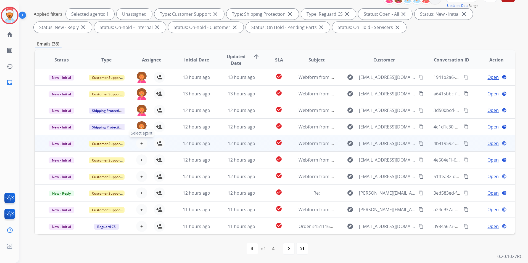
click at [143, 142] on button "+ Select agent" at bounding box center [141, 143] width 11 height 11
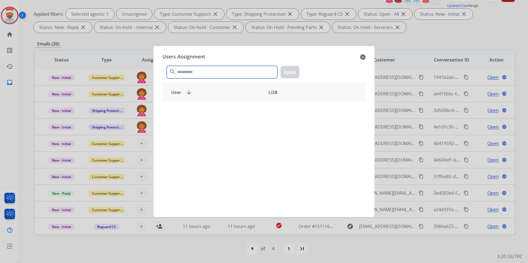
click at [219, 73] on input "text" at bounding box center [222, 72] width 110 height 12
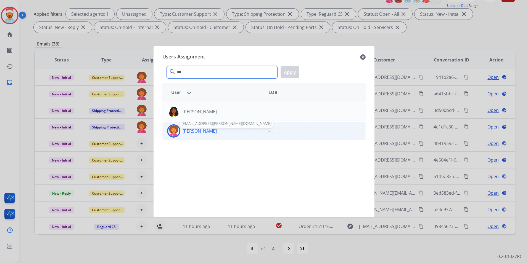
type input "***"
click at [205, 128] on p "[PERSON_NAME]" at bounding box center [199, 131] width 34 height 7
drag, startPoint x: 293, startPoint y: 71, endPoint x: 254, endPoint y: 97, distance: 47.1
click at [292, 71] on button "Apply" at bounding box center [289, 72] width 19 height 12
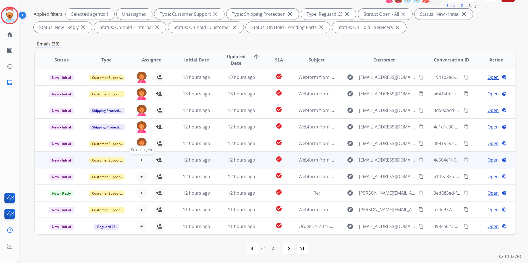
click at [140, 163] on span "+" at bounding box center [141, 160] width 2 height 7
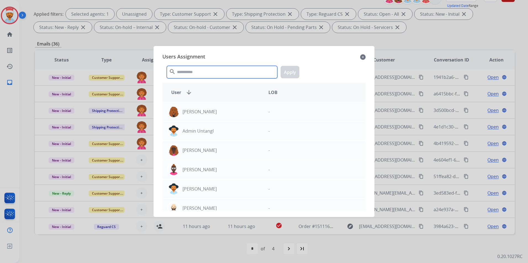
click at [201, 74] on input "text" at bounding box center [222, 72] width 110 height 12
type input "*"
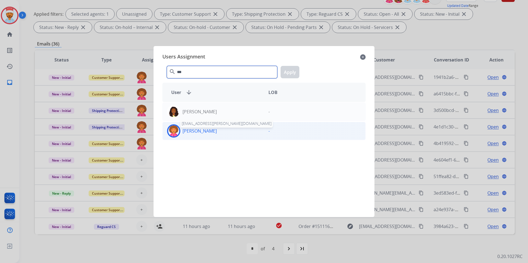
type input "***"
click at [196, 131] on p "[PERSON_NAME]" at bounding box center [199, 131] width 34 height 7
click at [289, 71] on button "Apply" at bounding box center [289, 72] width 19 height 12
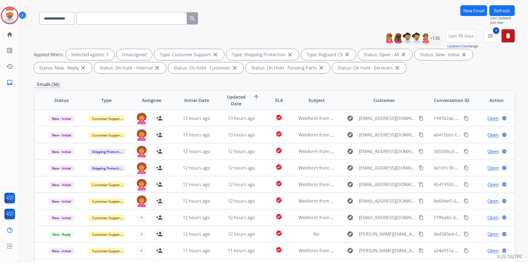
scroll to position [0, 0]
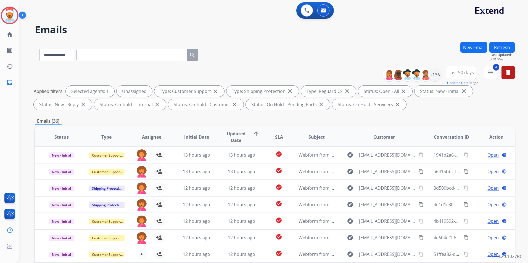
click at [504, 46] on button "Refresh" at bounding box center [501, 47] width 25 height 11
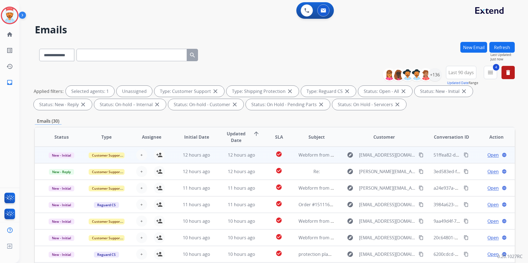
click at [133, 156] on div "+ Select agent person_add Assign to Me" at bounding box center [146, 155] width 35 height 11
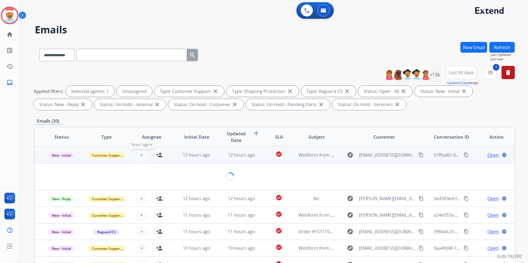
click at [143, 156] on button "+ Select agent" at bounding box center [141, 155] width 11 height 11
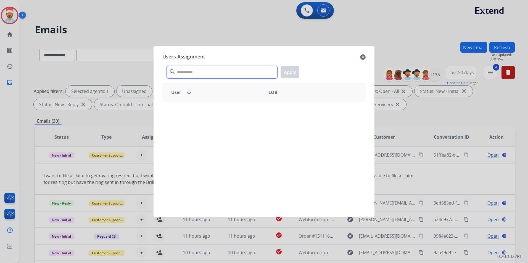
click at [195, 70] on input "text" at bounding box center [222, 72] width 110 height 12
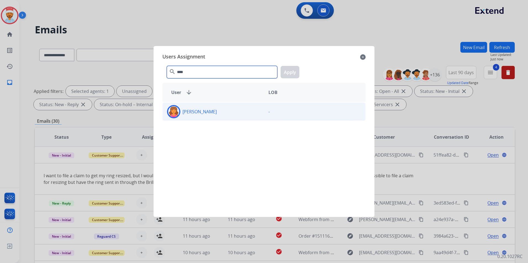
type input "****"
click at [214, 112] on p "[PERSON_NAME]" at bounding box center [199, 111] width 34 height 7
click at [288, 73] on button "Apply" at bounding box center [289, 72] width 19 height 12
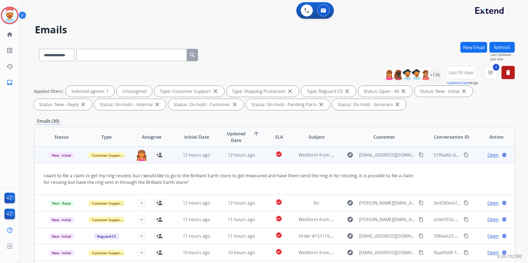
click at [174, 157] on td "12 hours ago" at bounding box center [192, 155] width 45 height 17
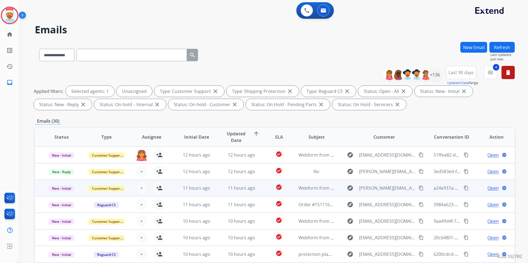
scroll to position [1, 0]
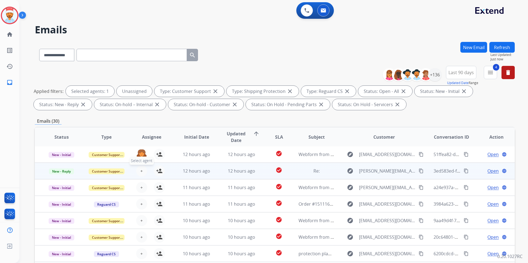
click at [143, 171] on button "+ Select agent" at bounding box center [141, 171] width 11 height 11
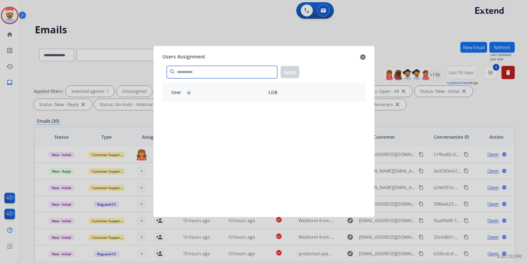
click at [191, 69] on input "text" at bounding box center [222, 72] width 110 height 12
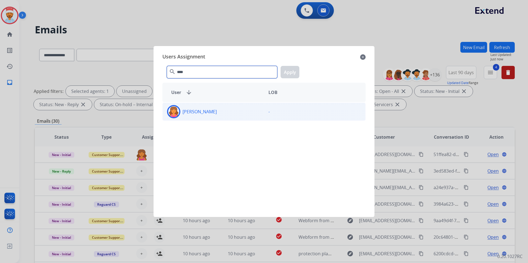
type input "****"
drag, startPoint x: 206, startPoint y: 115, endPoint x: 228, endPoint y: 102, distance: 26.1
click at [205, 115] on div "[PERSON_NAME]" at bounding box center [213, 111] width 101 height 13
drag, startPoint x: 284, startPoint y: 73, endPoint x: 277, endPoint y: 81, distance: 10.3
click at [285, 73] on button "Apply" at bounding box center [289, 72] width 19 height 12
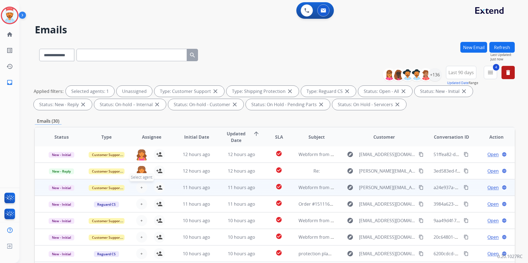
click at [140, 188] on span "+" at bounding box center [141, 187] width 2 height 7
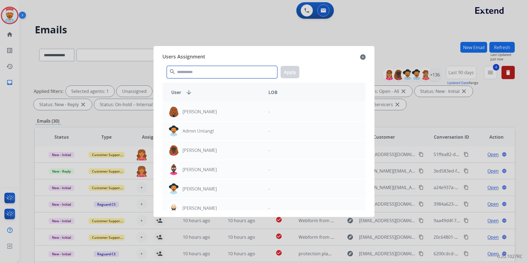
click at [192, 73] on input "text" at bounding box center [222, 72] width 110 height 12
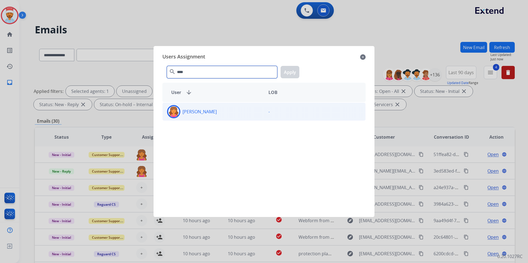
type input "****"
drag, startPoint x: 198, startPoint y: 115, endPoint x: 227, endPoint y: 105, distance: 31.2
click at [198, 115] on p "[PERSON_NAME]" at bounding box center [199, 111] width 34 height 7
click at [287, 70] on button "Apply" at bounding box center [289, 72] width 19 height 12
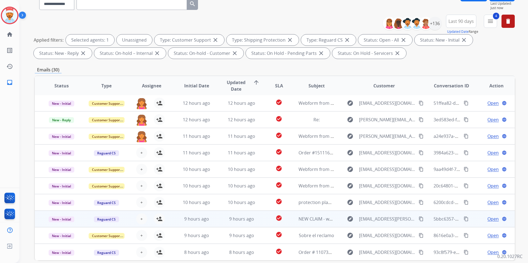
scroll to position [77, 0]
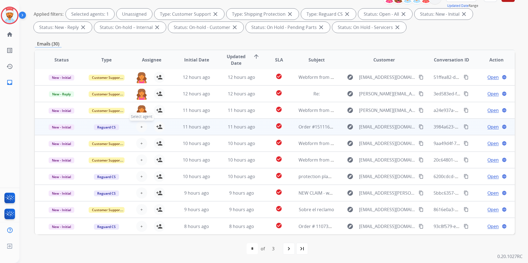
click at [139, 129] on button "+ Select agent" at bounding box center [141, 126] width 11 height 11
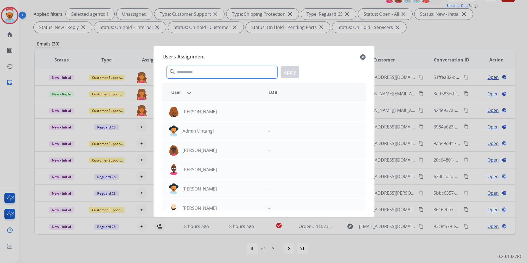
click at [190, 73] on input "text" at bounding box center [222, 72] width 110 height 12
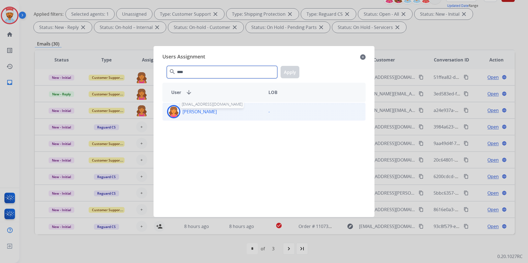
type input "****"
click at [192, 109] on p "[PERSON_NAME]" at bounding box center [199, 111] width 34 height 7
click at [289, 70] on button "Apply" at bounding box center [289, 72] width 19 height 12
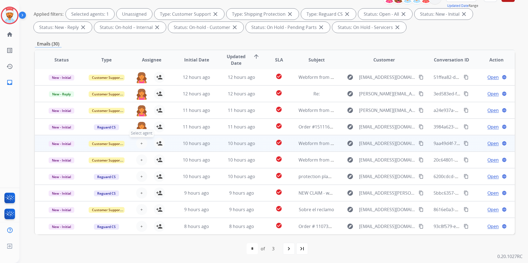
click at [138, 142] on button "+ Select agent" at bounding box center [141, 143] width 11 height 11
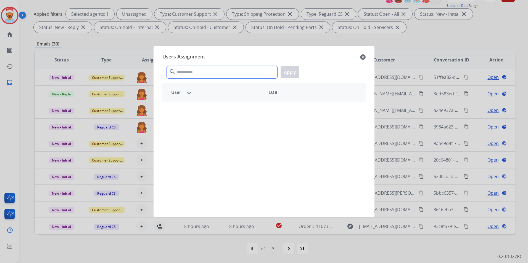
click at [189, 72] on input "text" at bounding box center [222, 72] width 110 height 12
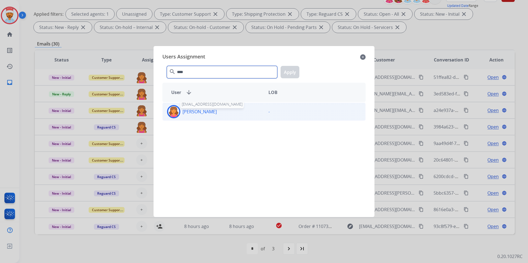
type input "****"
click at [189, 113] on p "[PERSON_NAME]" at bounding box center [199, 111] width 34 height 7
click at [288, 67] on button "Apply" at bounding box center [289, 72] width 19 height 12
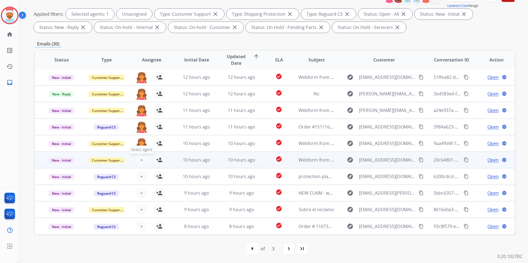
click at [140, 161] on span "+" at bounding box center [141, 160] width 2 height 7
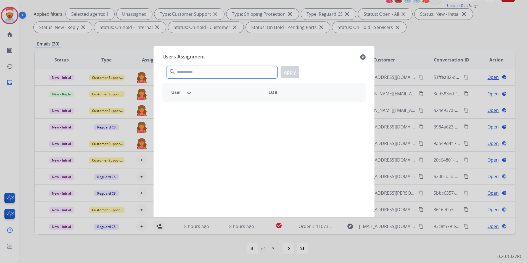
click at [205, 71] on input "text" at bounding box center [222, 72] width 110 height 12
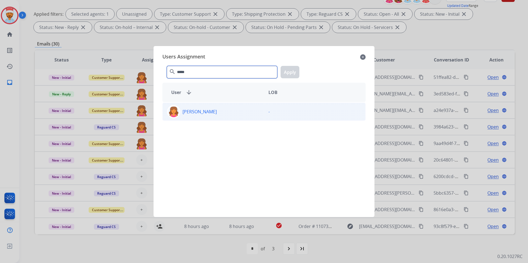
type input "*****"
drag, startPoint x: 205, startPoint y: 114, endPoint x: 210, endPoint y: 117, distance: 5.8
click at [205, 113] on p "[PERSON_NAME]" at bounding box center [199, 111] width 34 height 7
click at [288, 67] on button "Apply" at bounding box center [289, 72] width 19 height 12
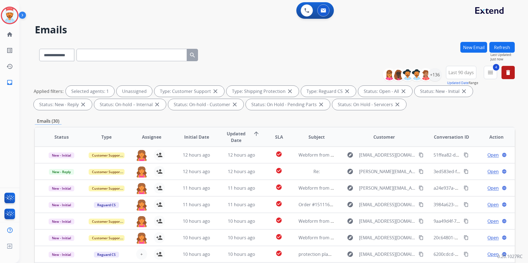
select select "**********"
click at [505, 48] on button "Refresh" at bounding box center [501, 47] width 25 height 11
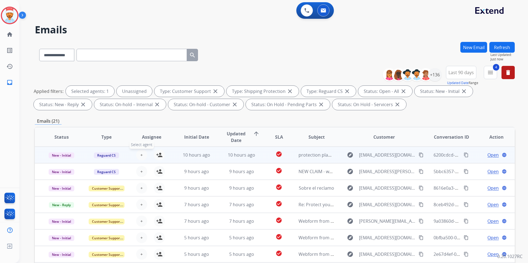
click at [138, 152] on button "+ Select agent" at bounding box center [141, 155] width 11 height 11
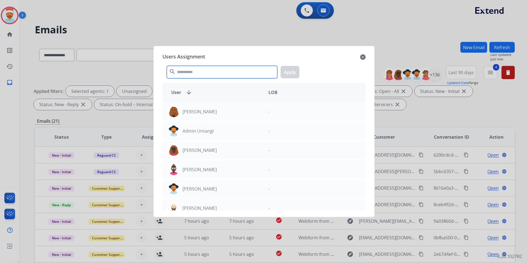
click at [187, 73] on input "text" at bounding box center [222, 72] width 110 height 12
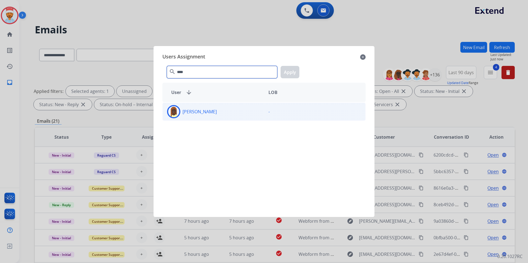
type input "****"
click at [187, 116] on div "[PERSON_NAME]" at bounding box center [213, 111] width 101 height 13
click at [297, 70] on button "Apply" at bounding box center [289, 72] width 19 height 12
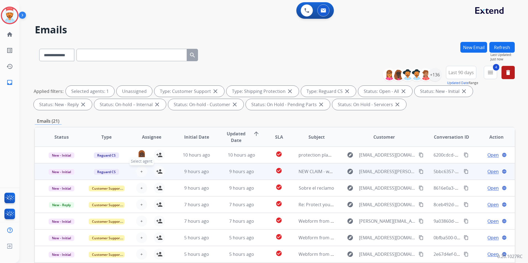
click at [142, 169] on span "+" at bounding box center [141, 171] width 2 height 7
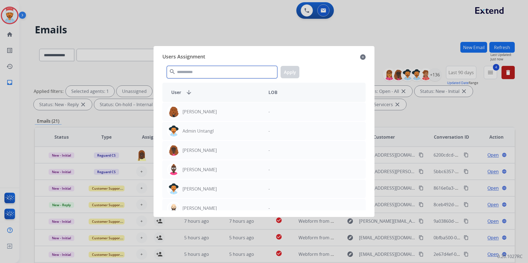
click at [196, 76] on input "text" at bounding box center [222, 72] width 110 height 12
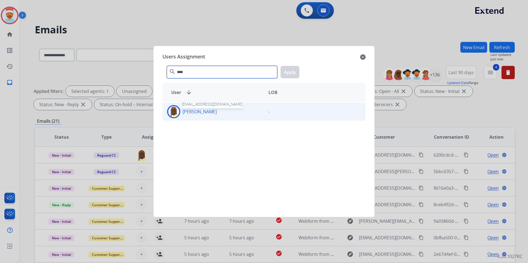
type input "****"
click at [210, 111] on p "[PERSON_NAME]" at bounding box center [199, 111] width 34 height 7
click at [292, 73] on button "Apply" at bounding box center [289, 72] width 19 height 12
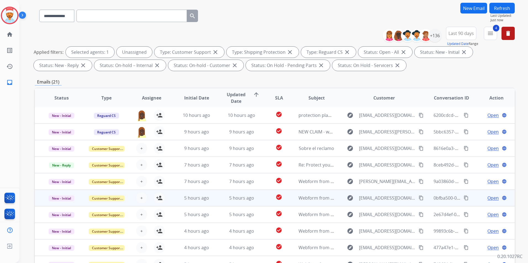
scroll to position [77, 0]
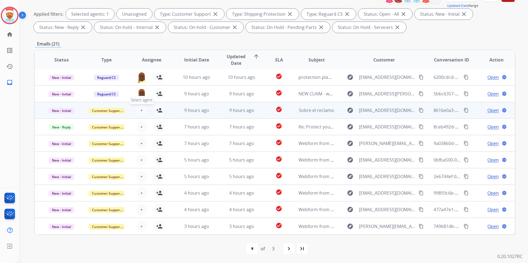
click at [142, 112] on button "+ Select agent" at bounding box center [141, 110] width 11 height 11
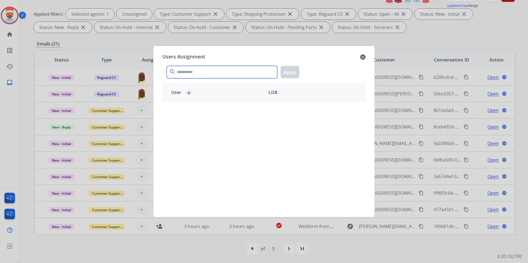
click at [190, 73] on input "text" at bounding box center [222, 72] width 110 height 12
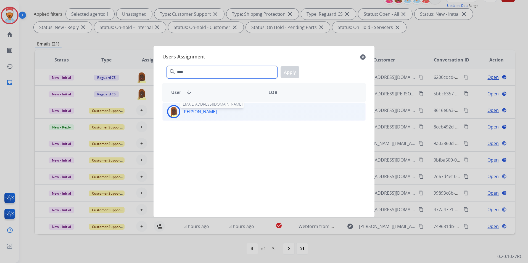
type input "****"
click at [201, 115] on div "Nakashima Hasan nakashima.hasan@mcibpo.com" at bounding box center [213, 111] width 101 height 13
drag, startPoint x: 288, startPoint y: 73, endPoint x: 264, endPoint y: 91, distance: 30.0
click at [289, 73] on button "Apply" at bounding box center [289, 72] width 19 height 12
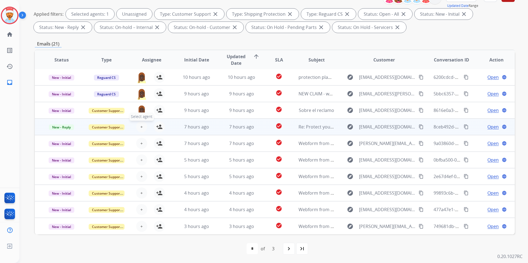
click at [140, 126] on span "+" at bounding box center [141, 127] width 2 height 7
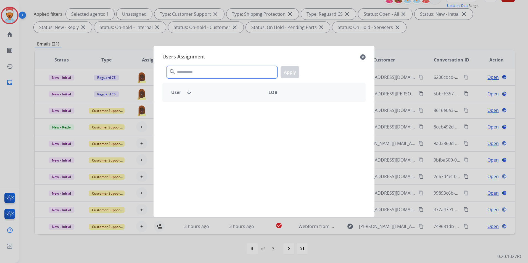
click at [199, 70] on input "text" at bounding box center [222, 72] width 110 height 12
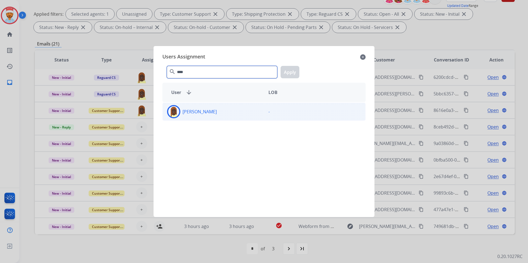
type input "****"
click at [211, 114] on p "[PERSON_NAME]" at bounding box center [199, 111] width 34 height 7
drag, startPoint x: 296, startPoint y: 72, endPoint x: 264, endPoint y: 88, distance: 35.7
click at [295, 72] on button "Apply" at bounding box center [289, 72] width 19 height 12
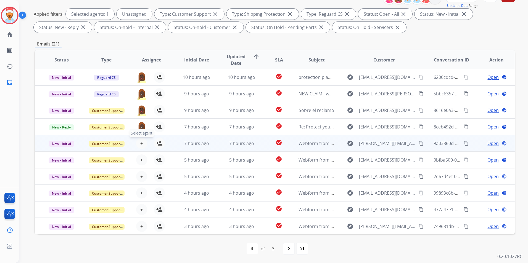
click at [140, 144] on span "+" at bounding box center [141, 143] width 2 height 7
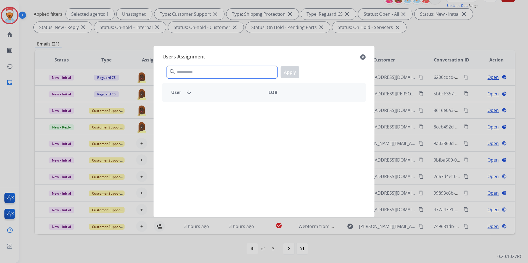
click at [199, 73] on input "text" at bounding box center [222, 72] width 110 height 12
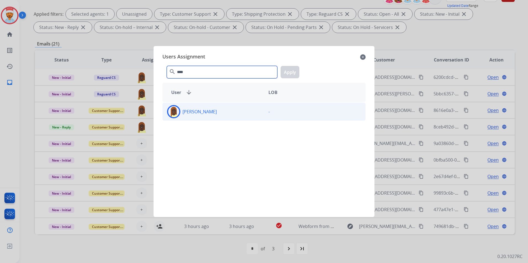
type input "****"
click at [204, 109] on p "[PERSON_NAME]" at bounding box center [199, 111] width 34 height 7
click at [293, 66] on button "Apply" at bounding box center [289, 72] width 19 height 12
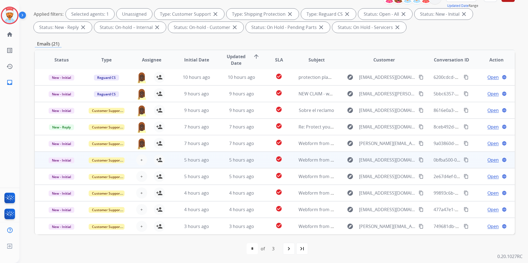
click at [147, 153] on div "+ Select agent person_add Assign to Me" at bounding box center [147, 159] width 45 height 15
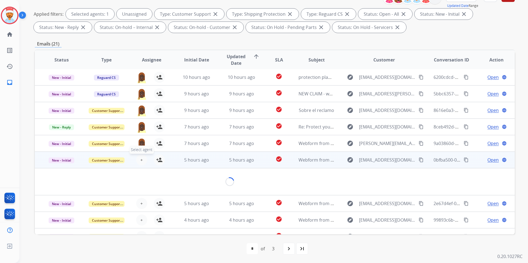
click at [141, 158] on span "+" at bounding box center [141, 160] width 2 height 7
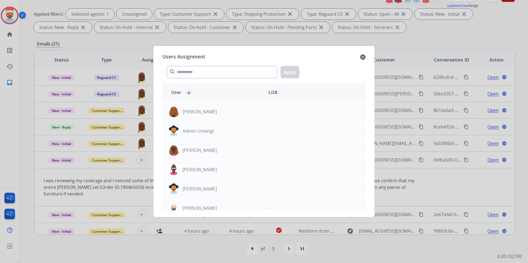
scroll to position [39, 0]
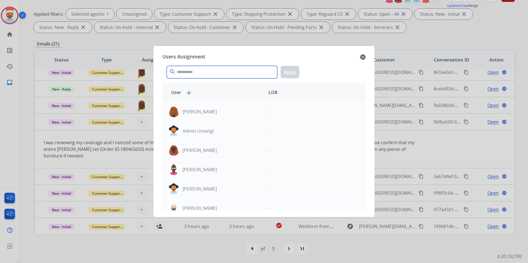
click at [201, 73] on input "text" at bounding box center [222, 72] width 110 height 12
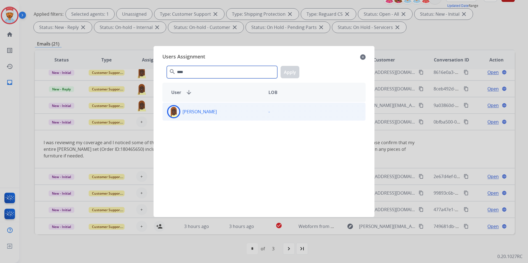
type input "****"
click at [199, 119] on div "Nakashima Hasan -" at bounding box center [263, 112] width 203 height 18
click at [287, 73] on button "Apply" at bounding box center [289, 72] width 19 height 12
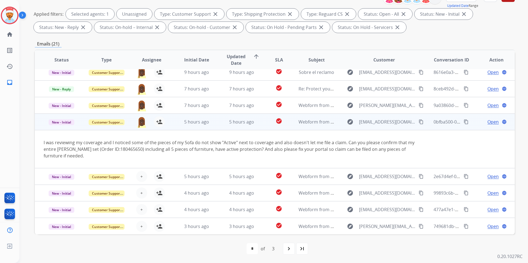
click at [175, 125] on td "5 hours ago" at bounding box center [192, 122] width 45 height 17
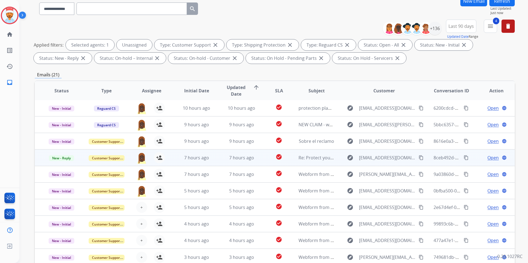
scroll to position [50, 0]
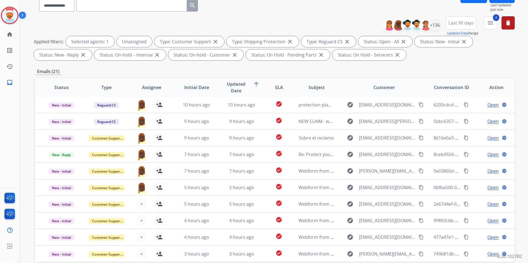
click at [452, 65] on div "**********" at bounding box center [275, 141] width 480 height 299
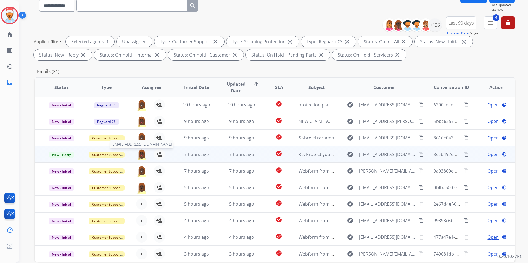
click at [139, 154] on img at bounding box center [141, 155] width 11 height 12
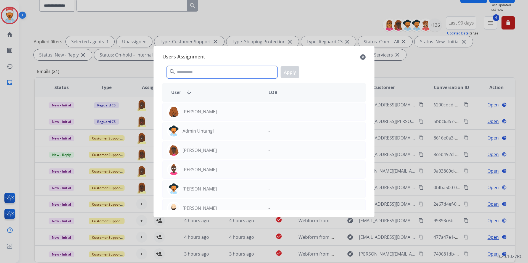
click at [203, 72] on input "text" at bounding box center [222, 72] width 110 height 12
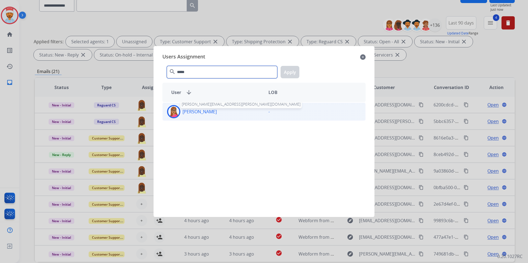
type input "*****"
click at [198, 112] on p "[PERSON_NAME]" at bounding box center [199, 111] width 34 height 7
click at [291, 70] on button "Apply" at bounding box center [289, 72] width 19 height 12
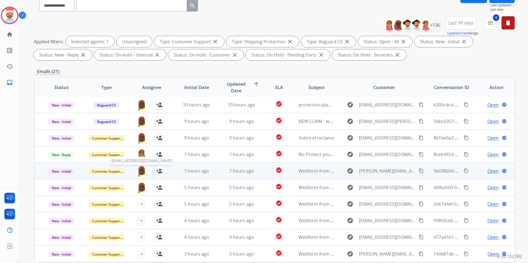
click at [137, 173] on img at bounding box center [141, 172] width 11 height 12
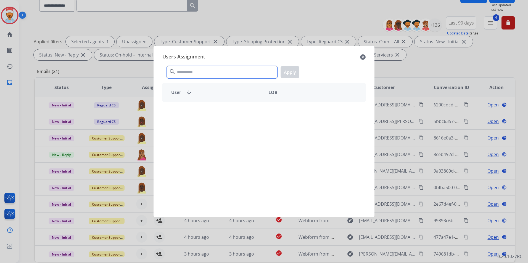
click at [204, 71] on input "text" at bounding box center [222, 72] width 110 height 12
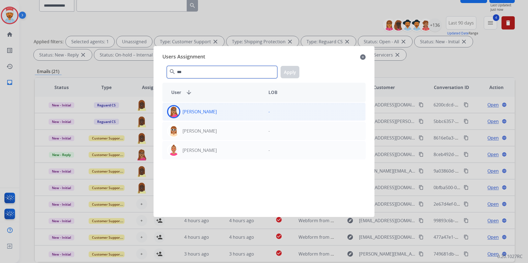
type input "***"
click at [206, 111] on p "[PERSON_NAME]" at bounding box center [199, 111] width 34 height 7
drag, startPoint x: 287, startPoint y: 73, endPoint x: 275, endPoint y: 86, distance: 18.4
click at [288, 73] on button "Apply" at bounding box center [289, 72] width 19 height 12
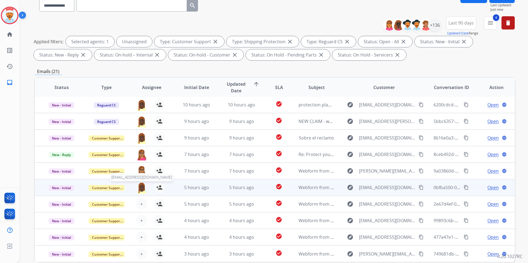
click at [140, 194] on div "nakashima.hasan@mcibpo.com person_add Assign to Me" at bounding box center [147, 187] width 45 height 15
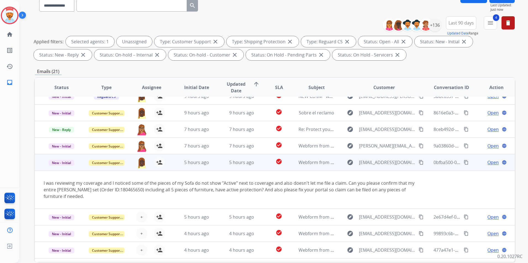
scroll to position [39, 0]
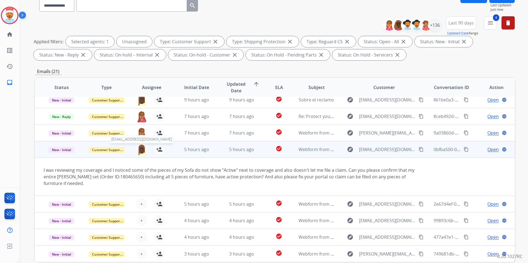
click at [141, 155] on img at bounding box center [141, 150] width 11 height 12
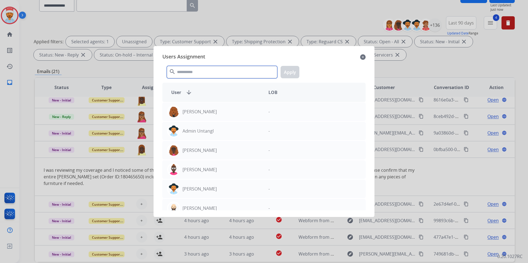
click at [223, 70] on input "text" at bounding box center [222, 72] width 110 height 12
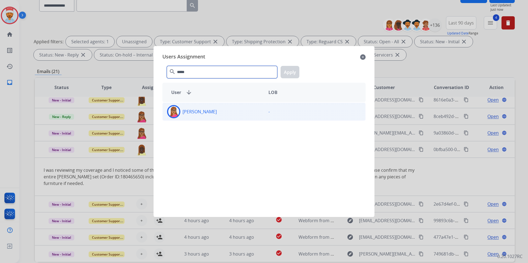
type input "*****"
click at [213, 117] on div "[PERSON_NAME]" at bounding box center [213, 111] width 101 height 13
click at [290, 72] on button "Apply" at bounding box center [289, 72] width 19 height 12
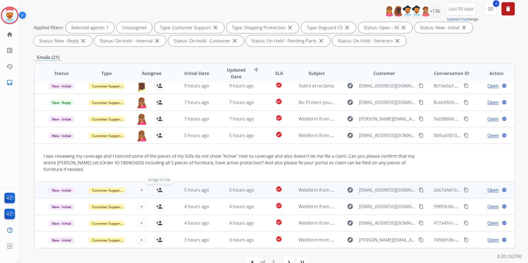
scroll to position [77, 0]
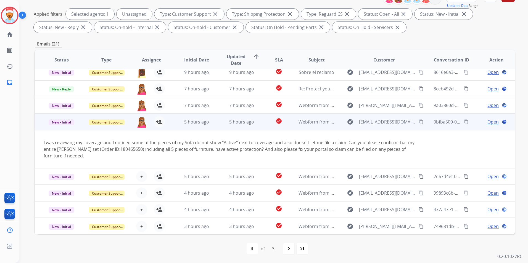
click at [174, 120] on td "5 hours ago" at bounding box center [192, 122] width 45 height 17
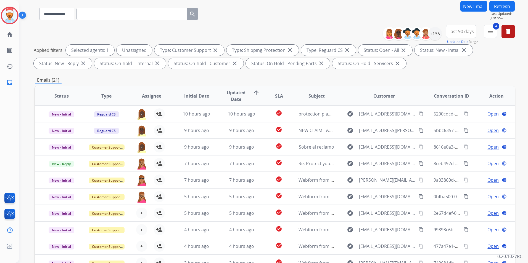
scroll to position [0, 0]
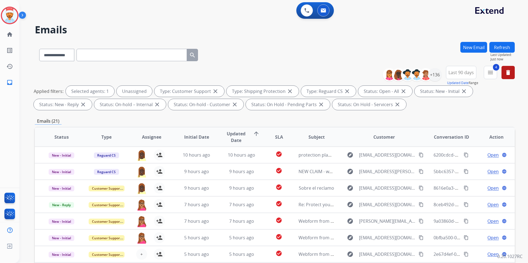
click at [501, 47] on button "Refresh" at bounding box center [501, 47] width 25 height 11
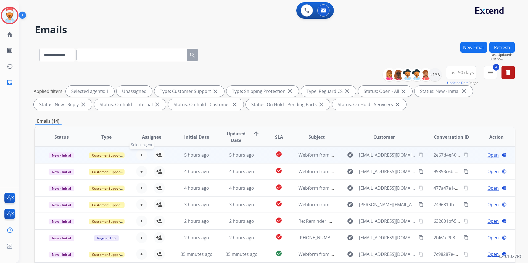
click at [144, 156] on button "+ Select agent" at bounding box center [141, 155] width 11 height 11
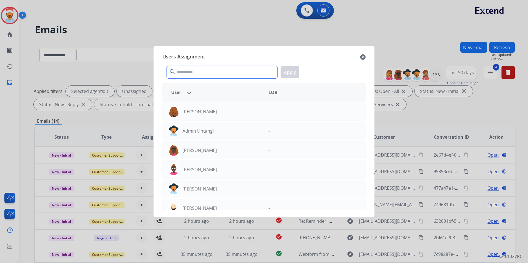
click at [203, 72] on input "text" at bounding box center [222, 72] width 110 height 12
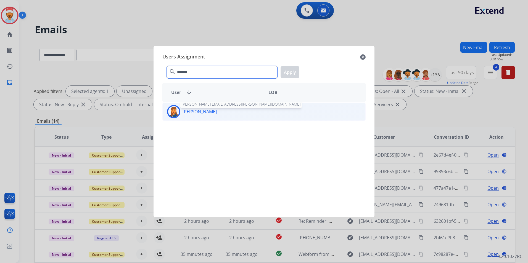
type input "*******"
click at [191, 113] on p "[PERSON_NAME]" at bounding box center [199, 111] width 34 height 7
click at [290, 70] on button "Apply" at bounding box center [289, 72] width 19 height 12
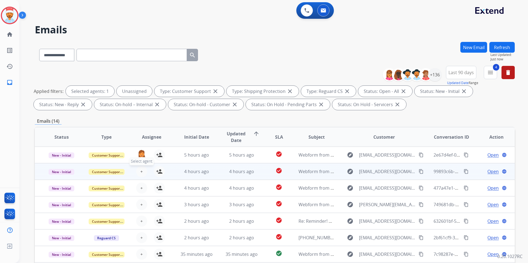
click at [141, 171] on span "+" at bounding box center [141, 171] width 2 height 7
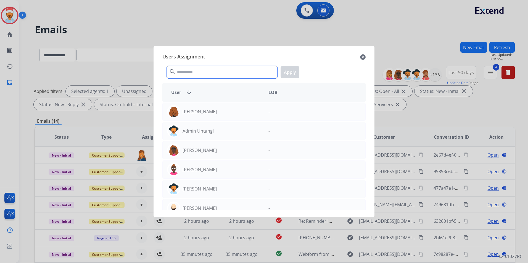
click at [200, 75] on input "text" at bounding box center [222, 72] width 110 height 12
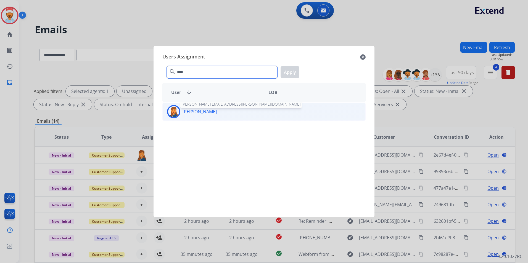
type input "****"
click at [195, 107] on div "Patricia Ross patricia.ross@mcibpo.com" at bounding box center [213, 111] width 101 height 13
drag, startPoint x: 290, startPoint y: 73, endPoint x: 271, endPoint y: 82, distance: 21.4
click at [290, 73] on button "Apply" at bounding box center [289, 72] width 19 height 12
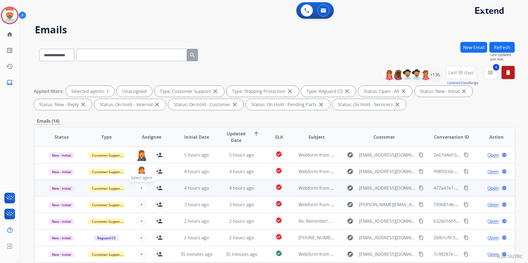
click at [139, 187] on button "+ Select agent" at bounding box center [141, 188] width 11 height 11
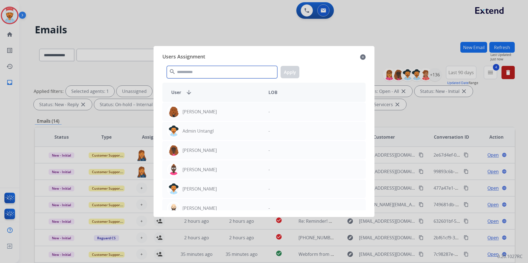
click at [196, 75] on input "text" at bounding box center [222, 72] width 110 height 12
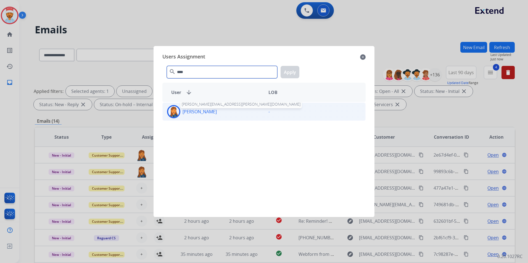
type input "****"
click at [202, 114] on p "[PERSON_NAME]" at bounding box center [199, 111] width 34 height 7
click at [288, 75] on button "Apply" at bounding box center [289, 72] width 19 height 12
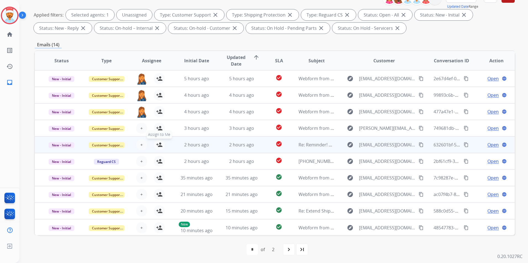
scroll to position [77, 0]
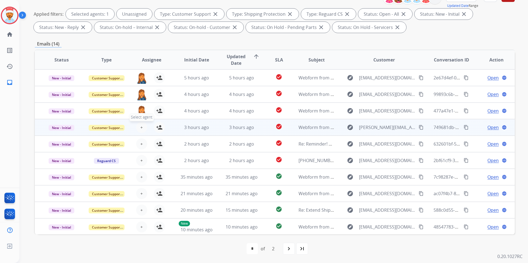
click at [142, 128] on button "+ Select agent" at bounding box center [141, 127] width 11 height 11
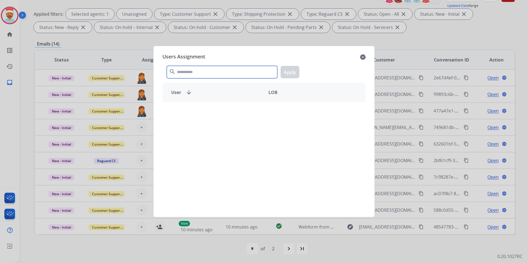
click at [186, 73] on input "text" at bounding box center [222, 72] width 110 height 12
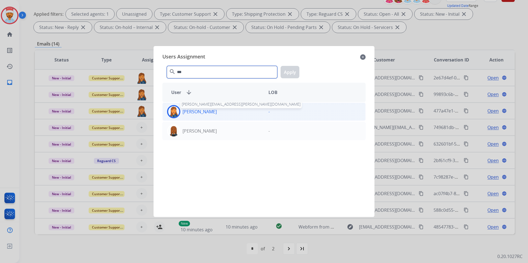
type input "***"
click at [190, 116] on div "Patricia Ross patricia.ross@mcibpo.com" at bounding box center [213, 111] width 101 height 13
click at [296, 73] on button "Apply" at bounding box center [289, 72] width 19 height 12
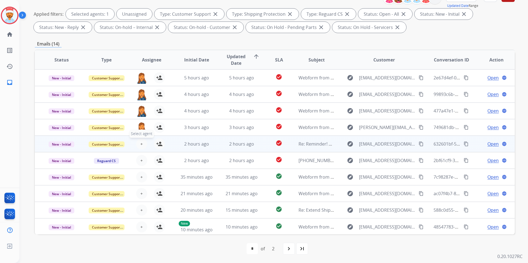
click at [142, 142] on span "+" at bounding box center [141, 144] width 2 height 7
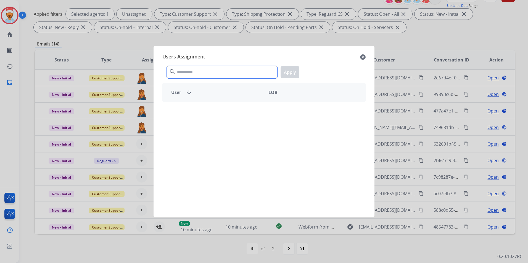
click at [193, 69] on input "text" at bounding box center [222, 72] width 110 height 12
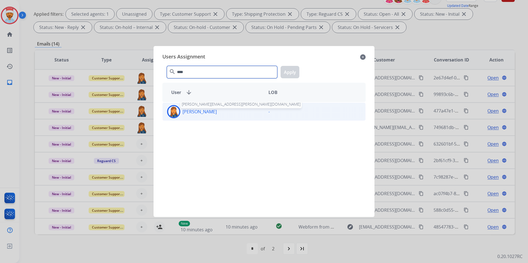
type input "****"
click at [192, 115] on p "[PERSON_NAME]" at bounding box center [199, 111] width 34 height 7
drag, startPoint x: 290, startPoint y: 73, endPoint x: 250, endPoint y: 107, distance: 52.5
click at [290, 73] on button "Apply" at bounding box center [289, 72] width 19 height 12
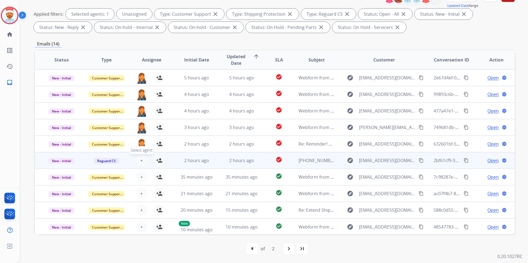
click at [139, 160] on button "+ Select agent" at bounding box center [141, 160] width 11 height 11
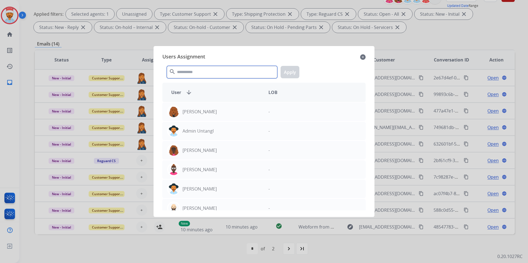
click at [192, 75] on input "text" at bounding box center [222, 72] width 110 height 12
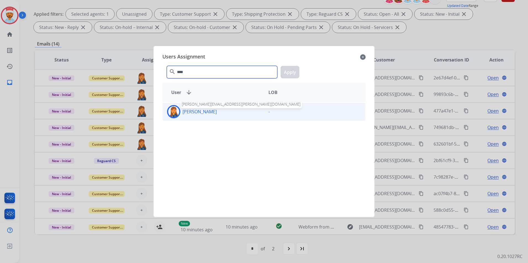
type input "****"
click at [199, 110] on p "[PERSON_NAME]" at bounding box center [199, 111] width 34 height 7
click at [285, 74] on button "Apply" at bounding box center [289, 72] width 19 height 12
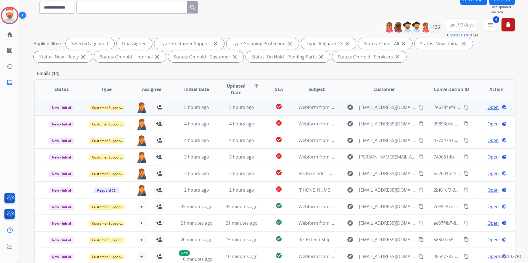
scroll to position [0, 0]
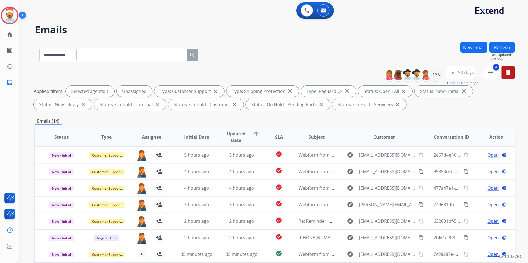
click at [505, 44] on button "Refresh" at bounding box center [501, 47] width 25 height 11
